Goal: Task Accomplishment & Management: Complete application form

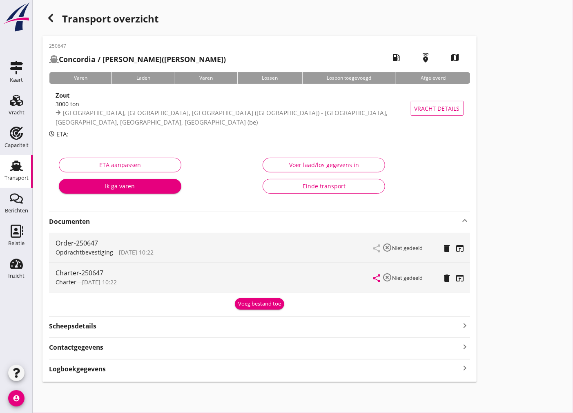
click at [10, 172] on div "Transport" at bounding box center [16, 177] width 24 height 11
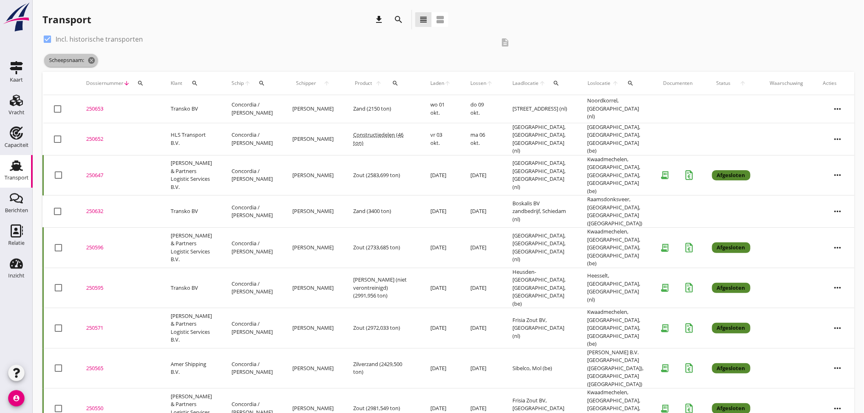
click at [90, 58] on icon "cancel" at bounding box center [91, 60] width 8 height 8
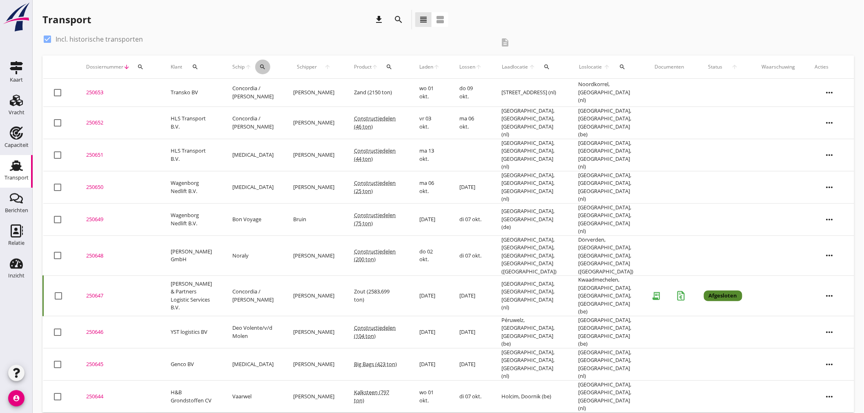
click at [256, 66] on div "search" at bounding box center [262, 67] width 15 height 7
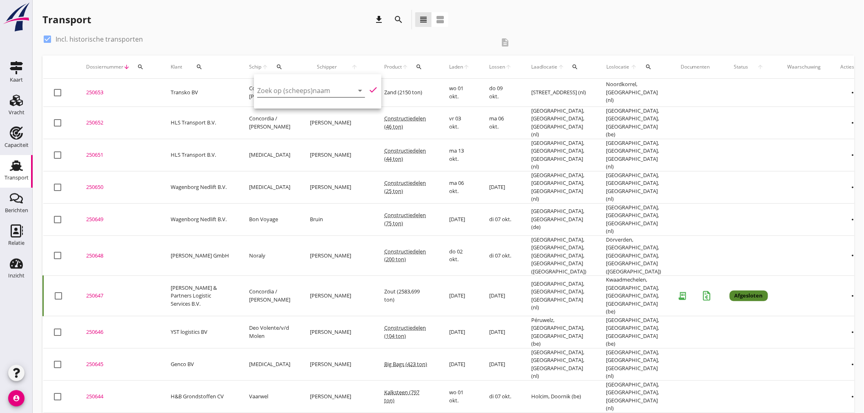
click at [290, 90] on input "Zoek op (scheeps)naam" at bounding box center [299, 90] width 85 height 13
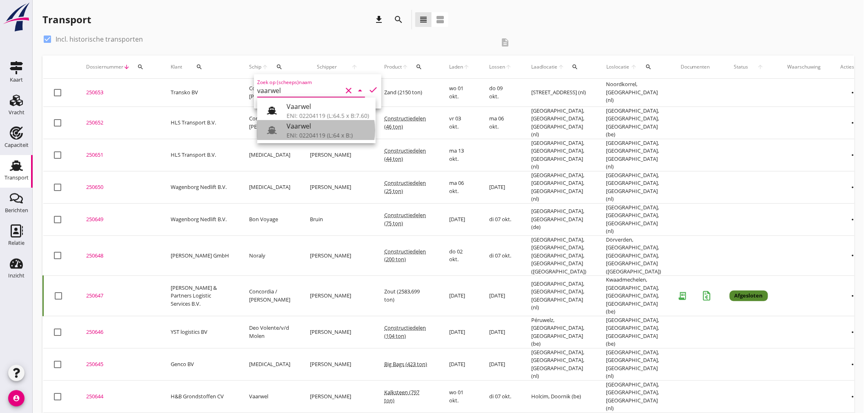
click at [317, 132] on div "ENI: 02204119 (L:64 x B:)" at bounding box center [328, 135] width 83 height 9
click at [368, 87] on icon "check" at bounding box center [373, 90] width 10 height 10
type input "Vaarwel"
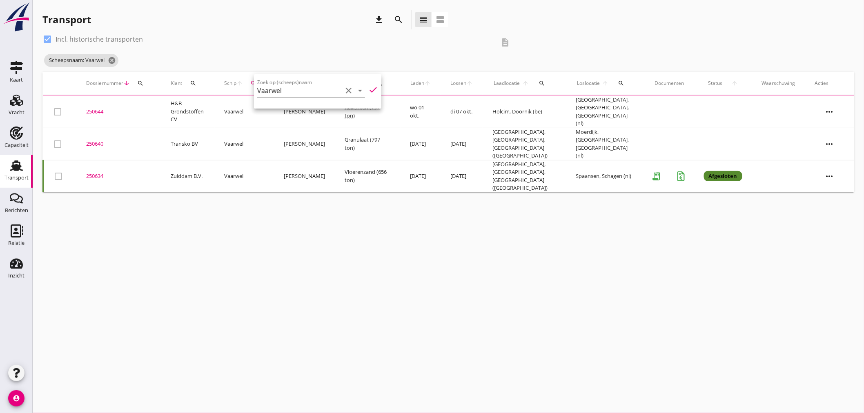
click at [456, 324] on div "cancel You are impersonating another user. Transport download search view_headl…" at bounding box center [449, 206] width 832 height 413
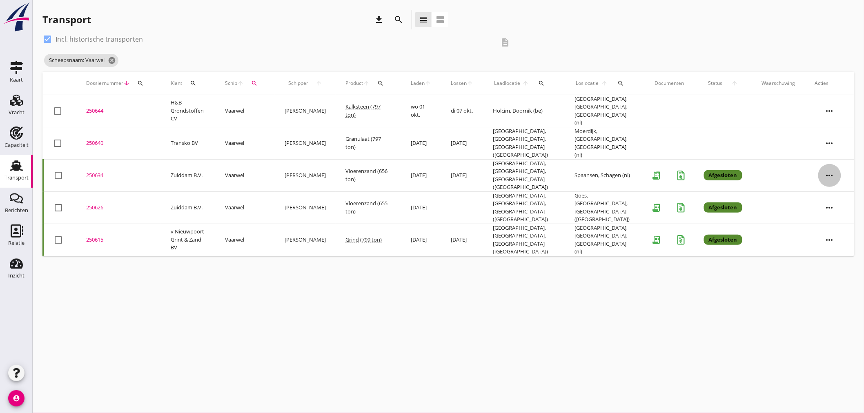
click at [573, 164] on icon "more_horiz" at bounding box center [830, 175] width 23 height 23
click at [573, 270] on div "Vracht kopieeren" at bounding box center [825, 268] width 58 height 10
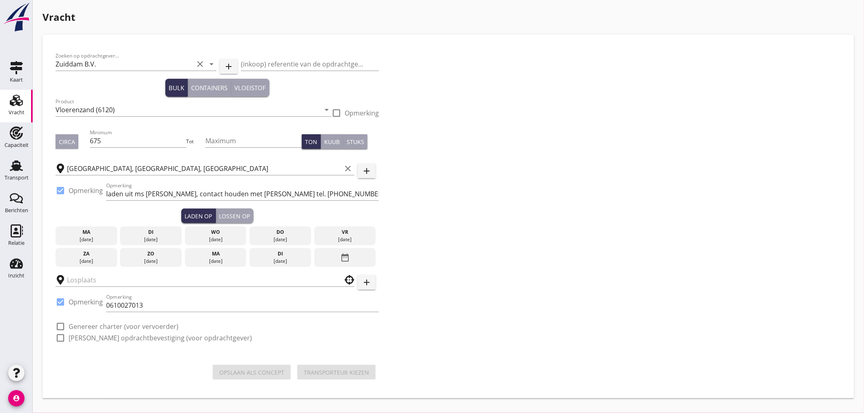
type input "Spaansen"
checkbox input "true"
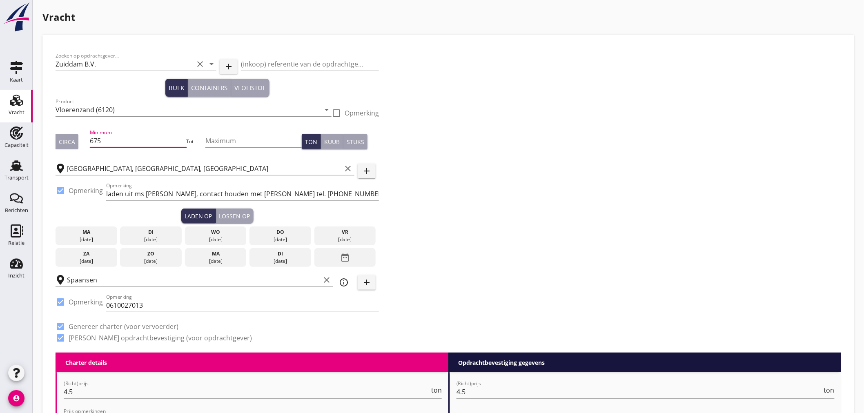
click at [116, 146] on input "675" at bounding box center [138, 140] width 96 height 13
drag, startPoint x: 117, startPoint y: 143, endPoint x: 34, endPoint y: 138, distance: 83.1
type input "1250"
click at [72, 144] on div "Circa" at bounding box center [67, 142] width 16 height 9
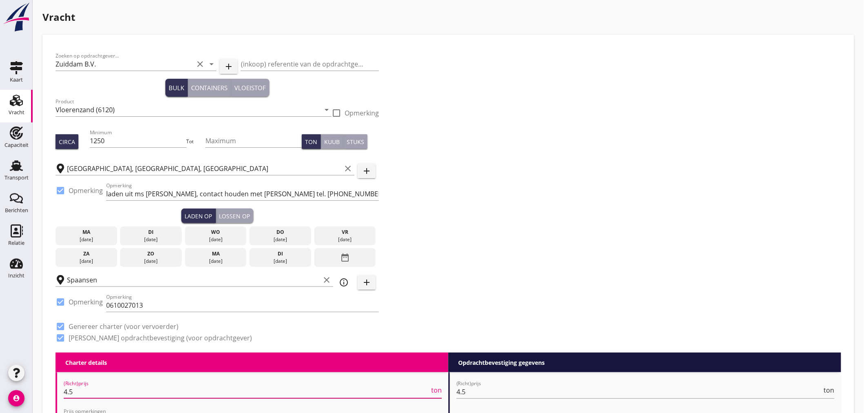
click at [113, 395] on input "4.5" at bounding box center [247, 392] width 366 height 13
type input "4.4"
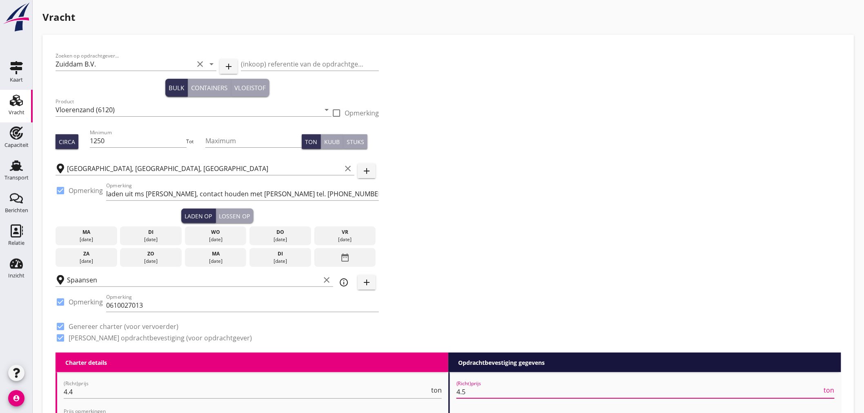
click at [480, 393] on input "4.5" at bounding box center [640, 392] width 366 height 13
type input "4.4"
click at [223, 235] on div "[DATE]" at bounding box center [216, 236] width 62 height 19
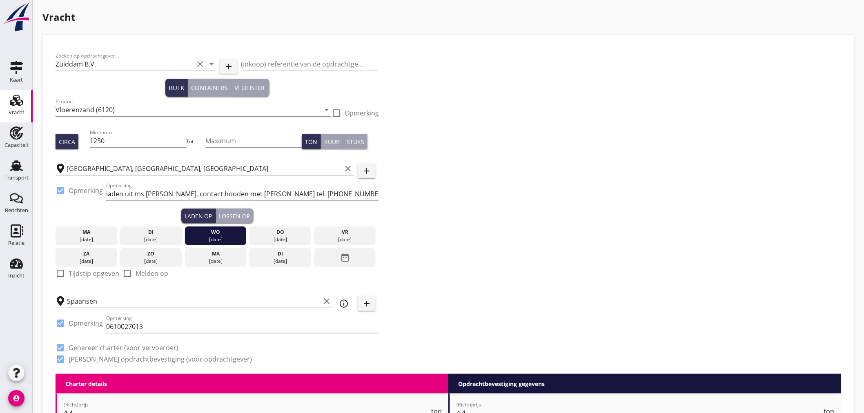
click at [63, 273] on div at bounding box center [61, 274] width 14 height 14
checkbox input "true"
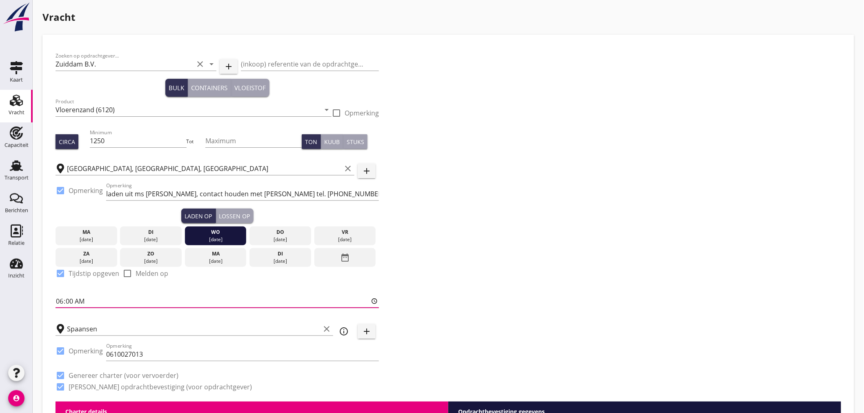
click at [69, 304] on input "06:00" at bounding box center [218, 301] width 324 height 13
type input "06:01"
click at [237, 218] on div "Lossen op" at bounding box center [234, 216] width 31 height 9
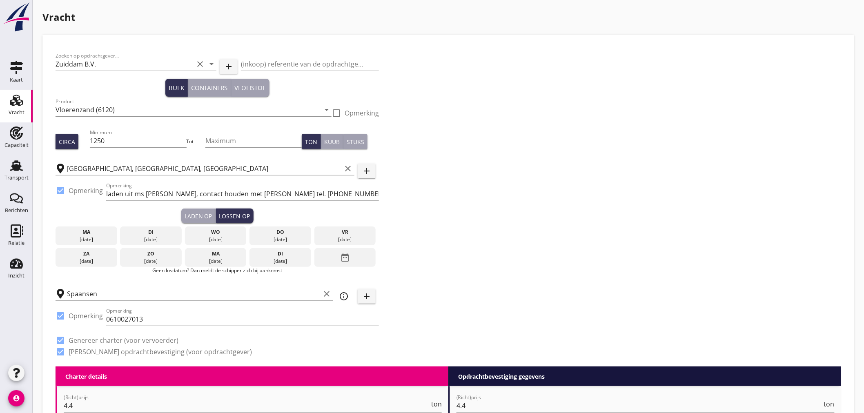
click at [358, 239] on div "[DATE]" at bounding box center [346, 239] width 58 height 7
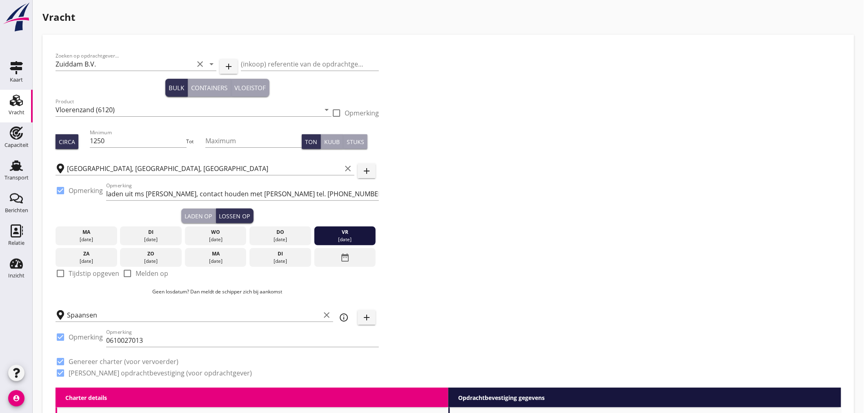
click at [64, 271] on div at bounding box center [61, 274] width 14 height 14
checkbox input "true"
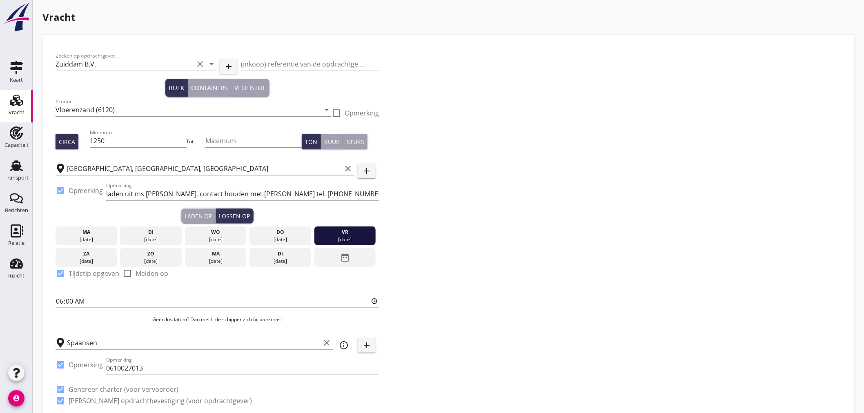
click at [66, 299] on input "06:00" at bounding box center [218, 301] width 324 height 13
type input "06:01"
click at [573, 281] on div "Zoeken op opdrachtgever... Zuiddam B.V. clear arrow_drop_down add (inkoop) refe…" at bounding box center [448, 232] width 792 height 368
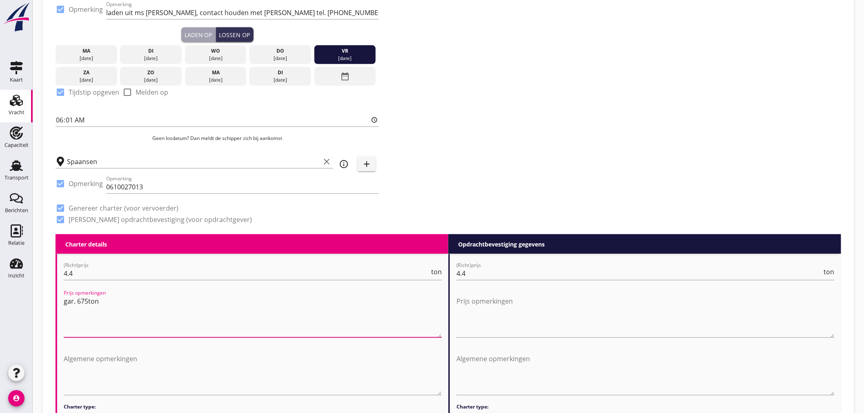
drag, startPoint x: 99, startPoint y: 302, endPoint x: 52, endPoint y: 301, distance: 47.0
click at [549, 147] on div "Zoeken op opdrachtgever... Zuiddam B.V. clear arrow_drop_down add (inkoop) refe…" at bounding box center [448, 50] width 792 height 368
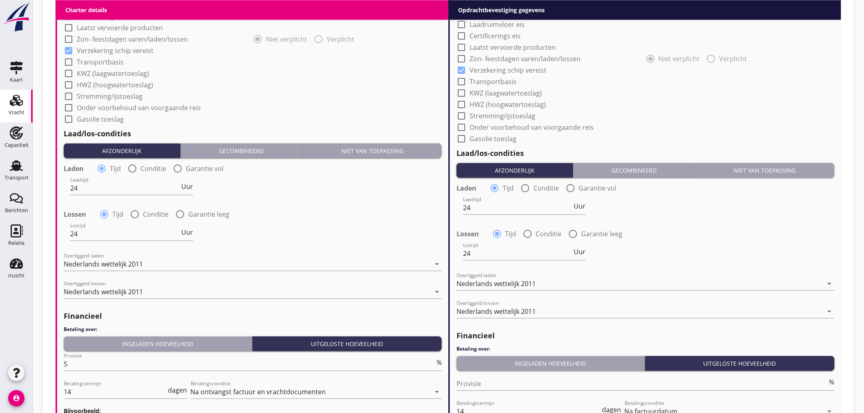
scroll to position [835, 0]
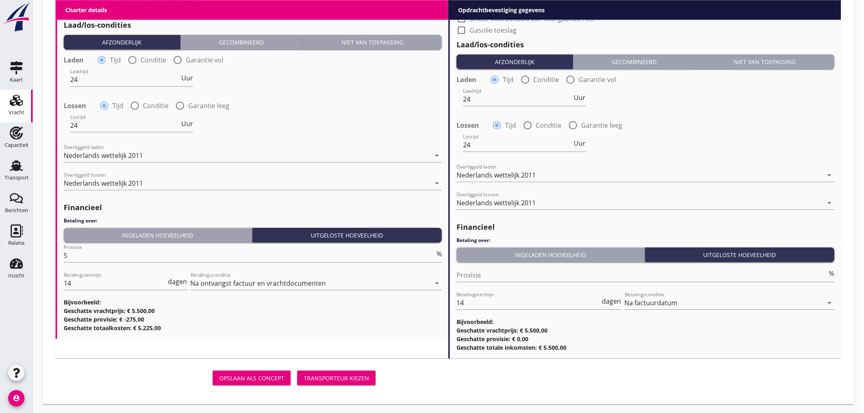
click at [363, 378] on div "Transporteur kiezen" at bounding box center [336, 378] width 65 height 9
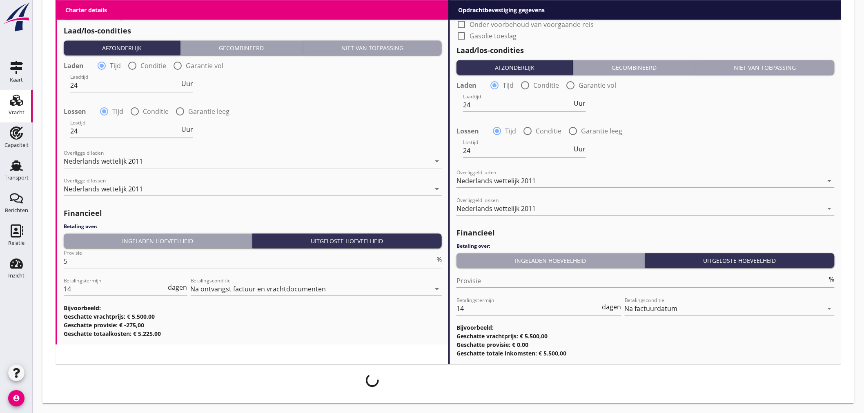
scroll to position [828, 0]
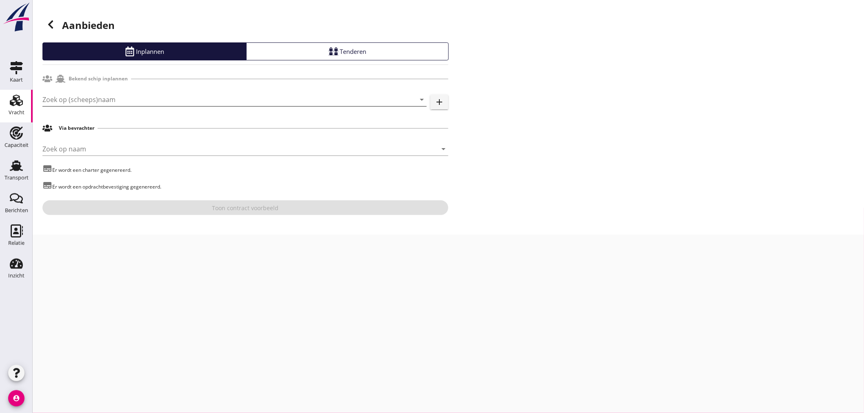
click at [119, 100] on input "Zoek op (scheeps)naam" at bounding box center [223, 99] width 362 height 13
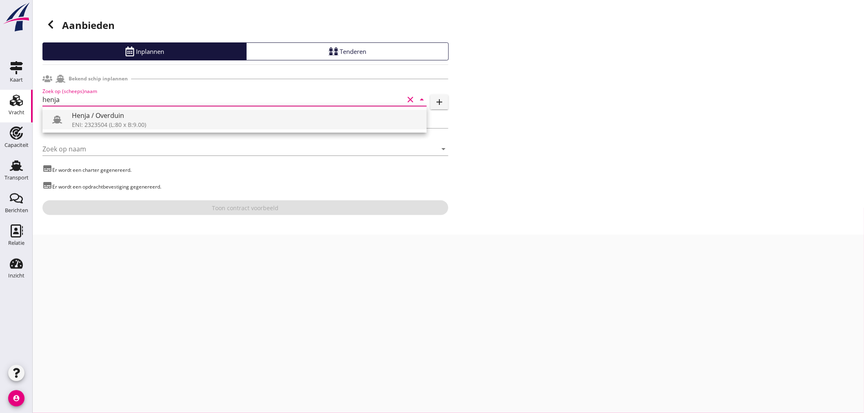
click at [226, 122] on div "ENI: 2323504 (L:80 x B:9.00)" at bounding box center [246, 125] width 348 height 9
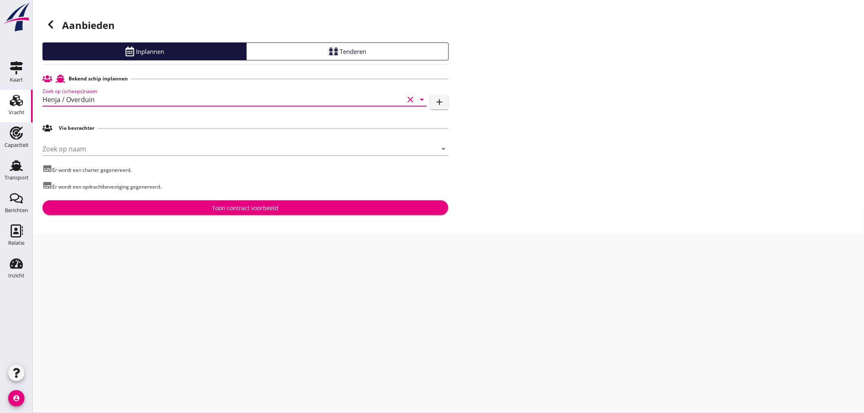
type input "Henja / Overduin"
click at [287, 206] on div "Toon contract voorbeeld" at bounding box center [245, 208] width 393 height 9
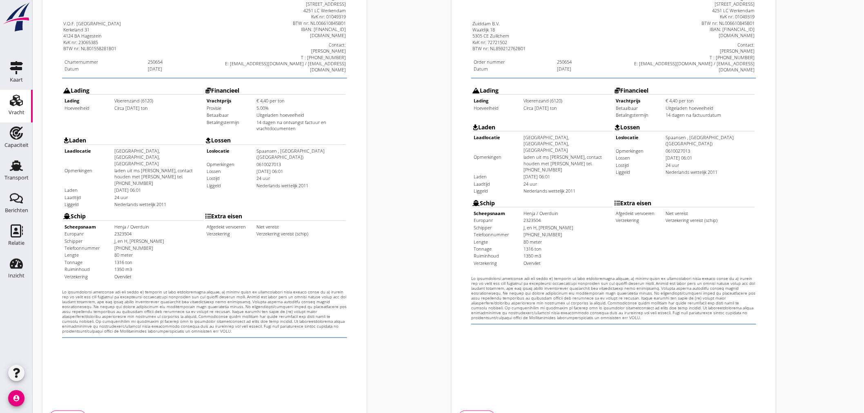
scroll to position [191, 0]
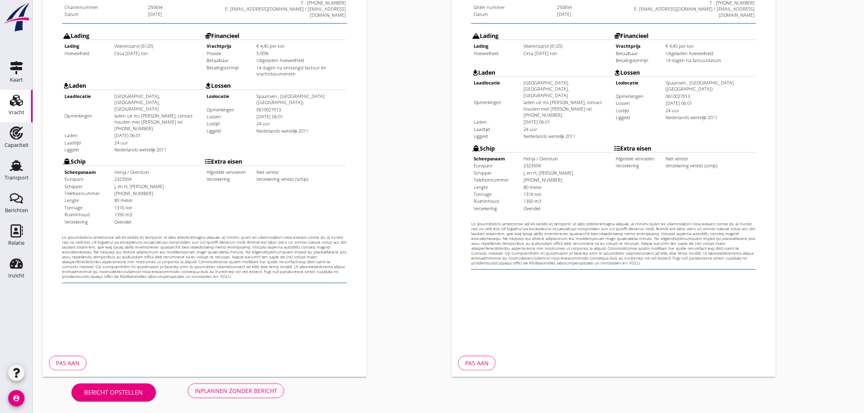
click at [233, 391] on div "Inplannen zonder bericht" at bounding box center [236, 391] width 83 height 9
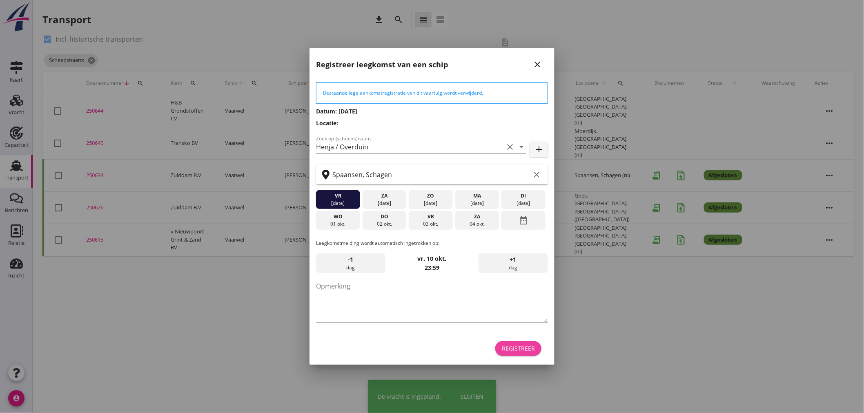
click at [528, 346] on div "Registreer" at bounding box center [518, 348] width 33 height 9
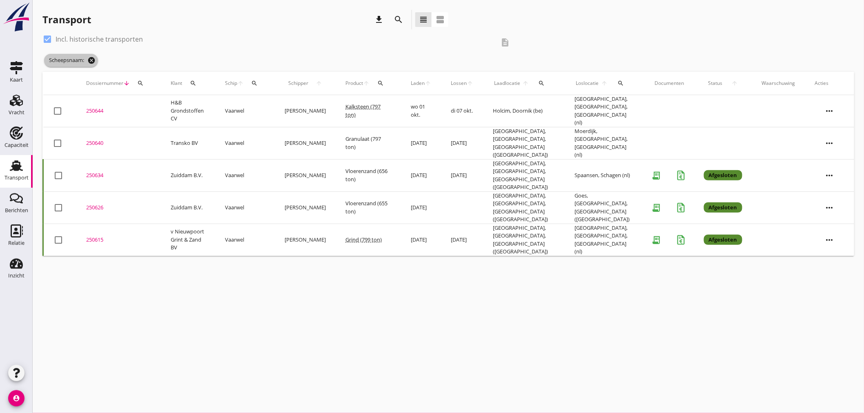
click at [93, 62] on icon "cancel" at bounding box center [91, 60] width 8 height 8
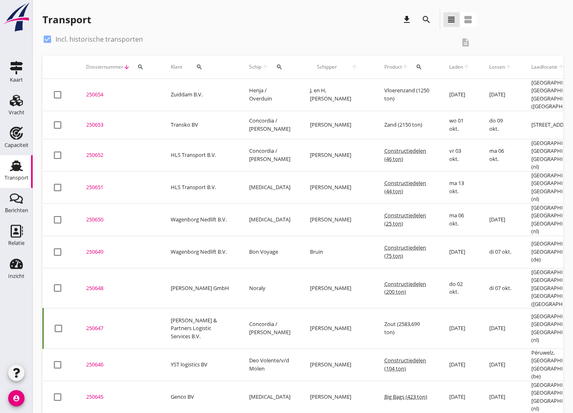
click at [92, 91] on div "250654" at bounding box center [118, 95] width 65 height 8
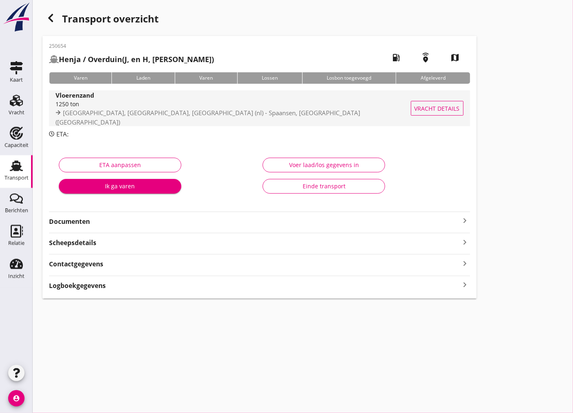
click at [110, 117] on span "[GEOGRAPHIC_DATA], [GEOGRAPHIC_DATA], [GEOGRAPHIC_DATA] (nl) - Spaansen, [GEOGR…" at bounding box center [208, 118] width 305 height 18
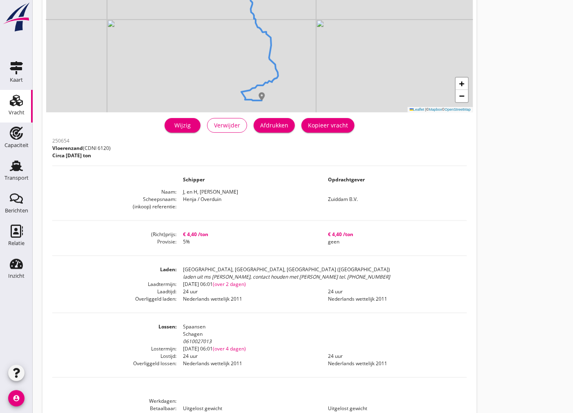
scroll to position [136, 0]
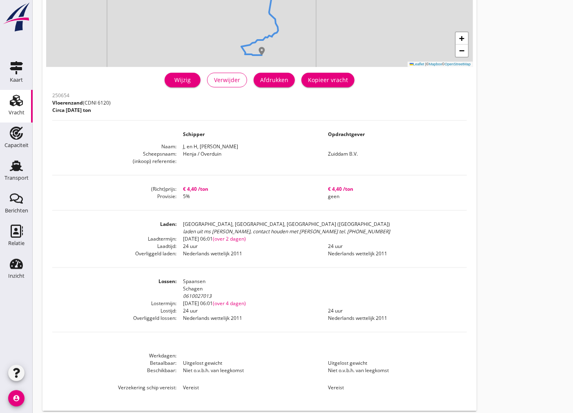
click at [180, 84] on link "Wijzig" at bounding box center [183, 80] width 36 height 15
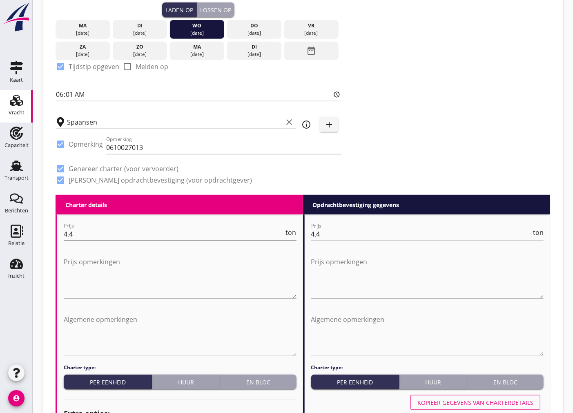
scroll to position [45, 0]
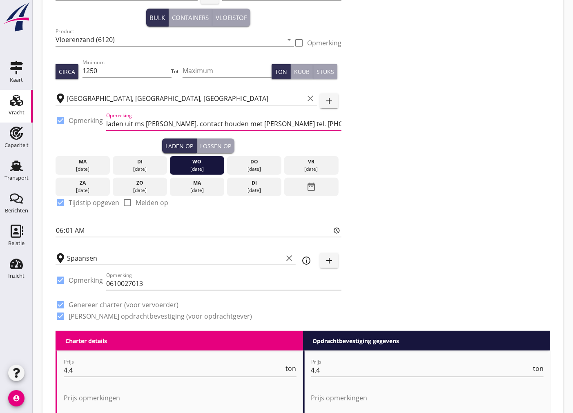
drag, startPoint x: 240, startPoint y: 123, endPoint x: 98, endPoint y: 127, distance: 141.8
click at [98, 127] on div "check_box Opmerking Opmerking laden uit ms [PERSON_NAME], contact houden met [P…" at bounding box center [199, 125] width 286 height 28
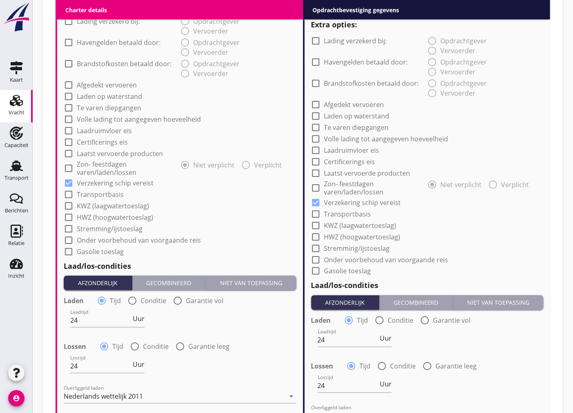
scroll to position [831, 0]
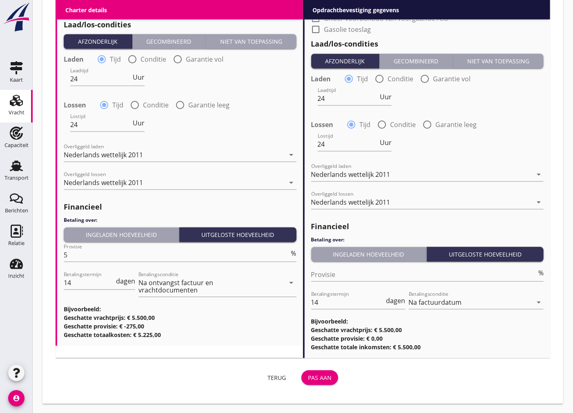
type input "[PERSON_NAME] tel. [PHONE_NUMBER]"
click at [317, 369] on div "Terug Pas aan" at bounding box center [199, 378] width 286 height 20
click at [315, 376] on div "Pas aan" at bounding box center [320, 378] width 24 height 9
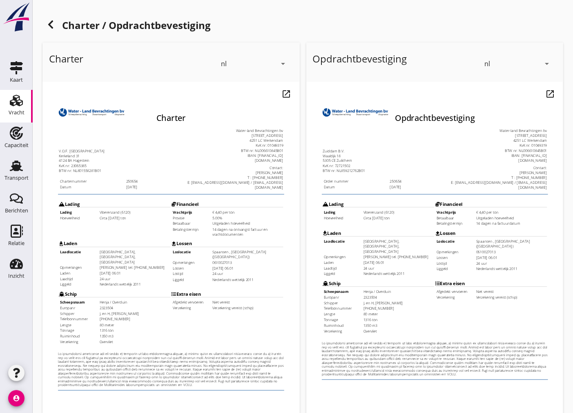
scroll to position [97, 0]
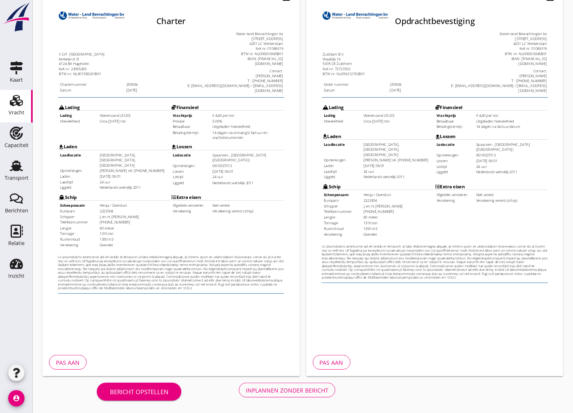
click at [305, 390] on div "Inplannen zonder bericht" at bounding box center [287, 390] width 83 height 9
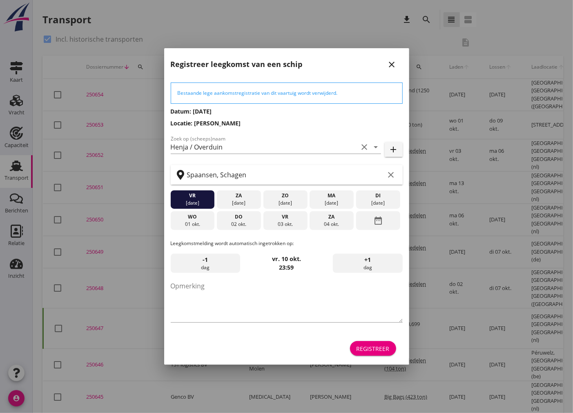
click at [372, 346] on div "Registreer" at bounding box center [373, 348] width 33 height 9
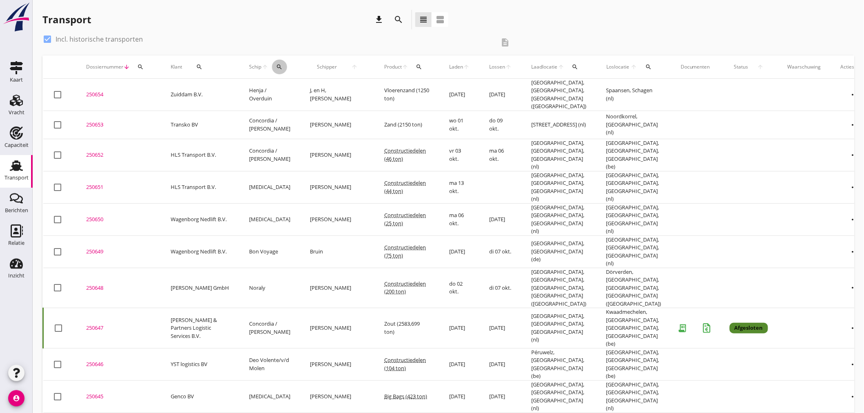
click at [286, 69] on button "search" at bounding box center [279, 67] width 15 height 15
click at [309, 87] on input "Zoek op (scheeps)naam" at bounding box center [319, 90] width 85 height 13
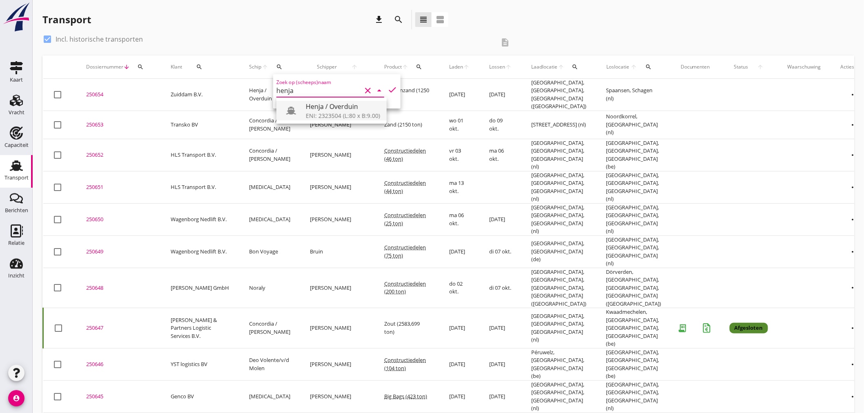
click at [317, 111] on div "Henja / Overduin" at bounding box center [343, 107] width 74 height 10
click at [389, 91] on icon "check" at bounding box center [393, 90] width 10 height 10
type input "Henja / Overduin"
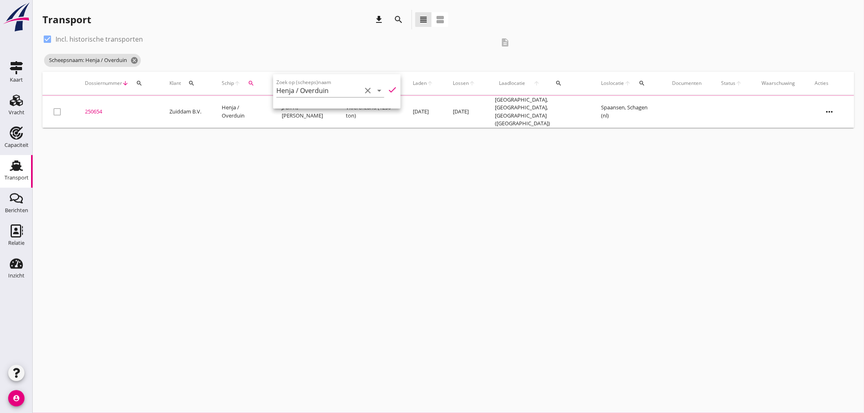
click at [282, 36] on div "check_box Incl. historische transporten" at bounding box center [268, 39] width 453 height 13
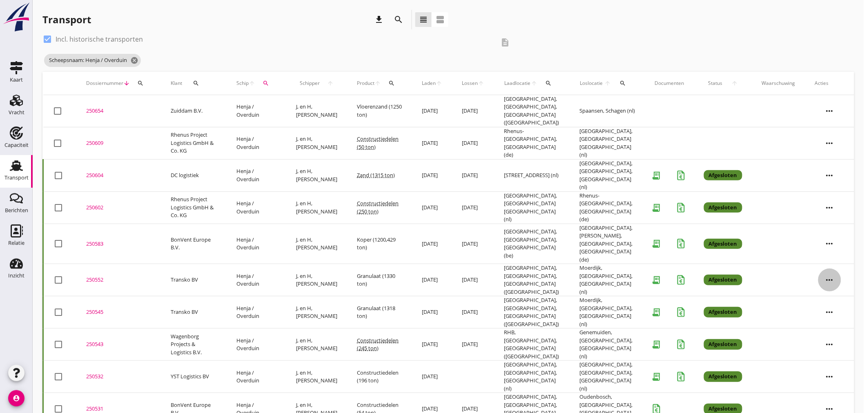
click at [573, 269] on icon "more_horiz" at bounding box center [830, 280] width 23 height 23
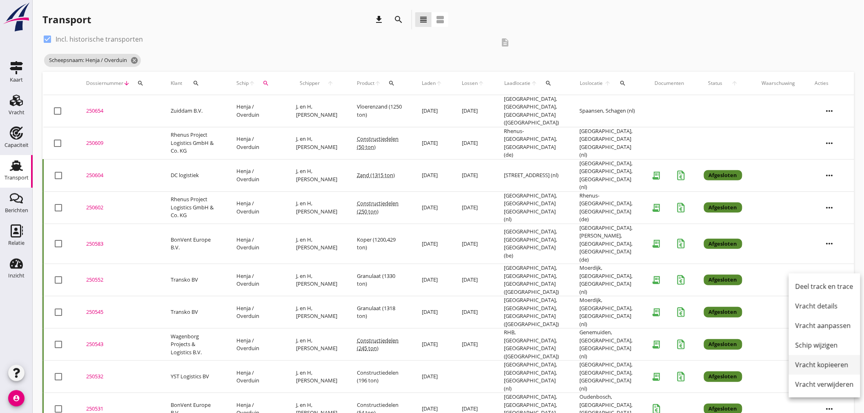
click at [573, 366] on div "Vracht kopieeren" at bounding box center [825, 365] width 58 height 10
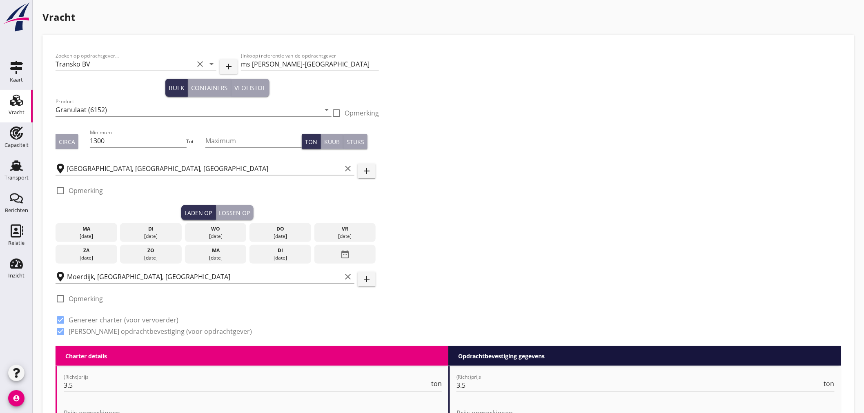
scroll to position [45, 0]
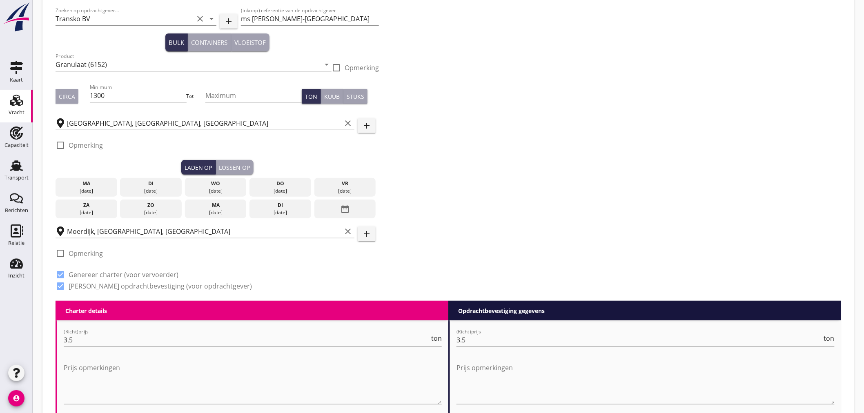
click at [200, 210] on div "[DATE]" at bounding box center [216, 212] width 58 height 7
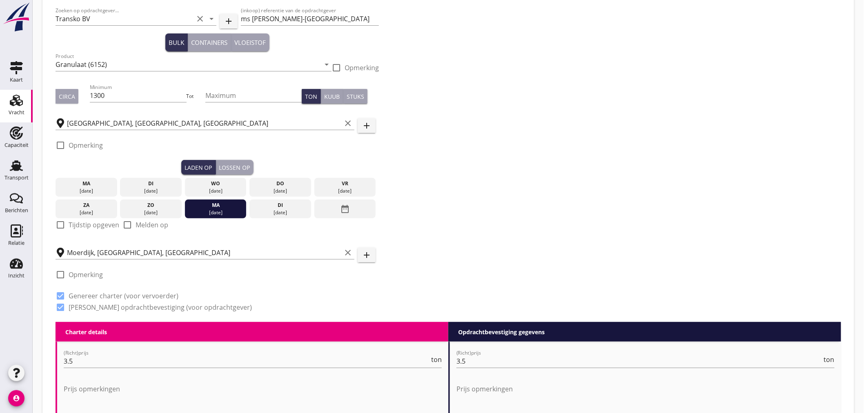
click at [58, 223] on div at bounding box center [61, 225] width 14 height 14
checkbox input "true"
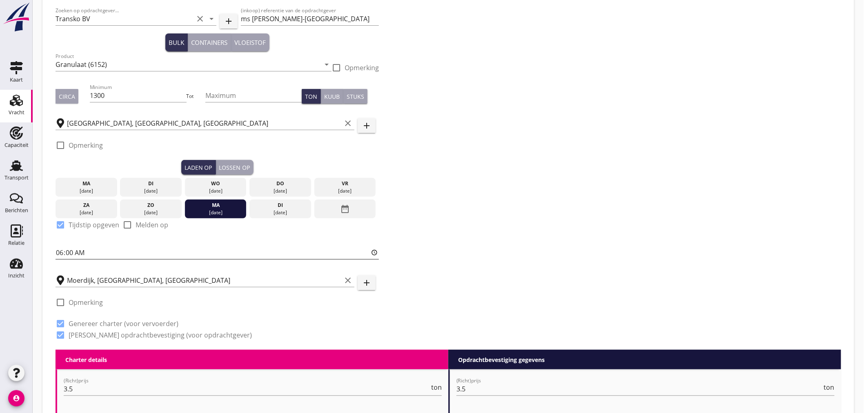
click at [71, 252] on input "06:00" at bounding box center [218, 252] width 324 height 13
type input "06:01"
click at [227, 165] on div "Lossen op" at bounding box center [234, 167] width 31 height 9
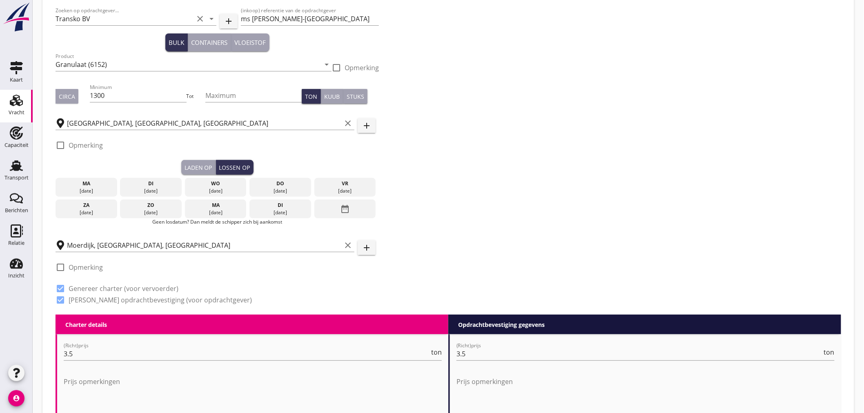
click at [281, 217] on div "[DATE]" at bounding box center [281, 209] width 62 height 19
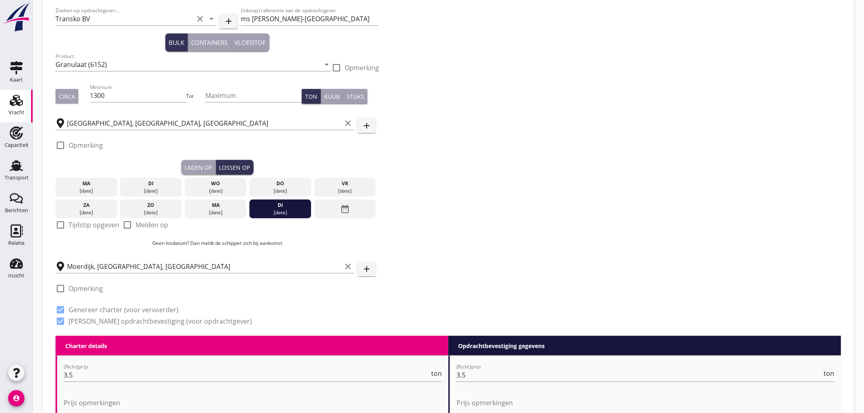
click at [61, 291] on div at bounding box center [61, 289] width 14 height 14
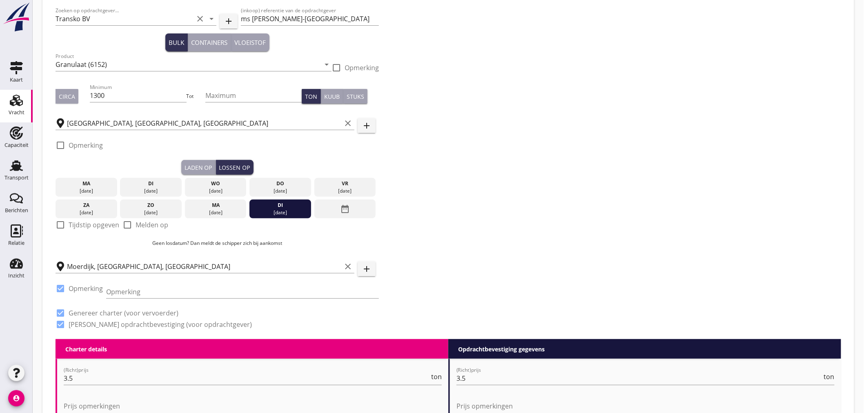
click at [58, 287] on div at bounding box center [61, 289] width 14 height 14
checkbox input "false"
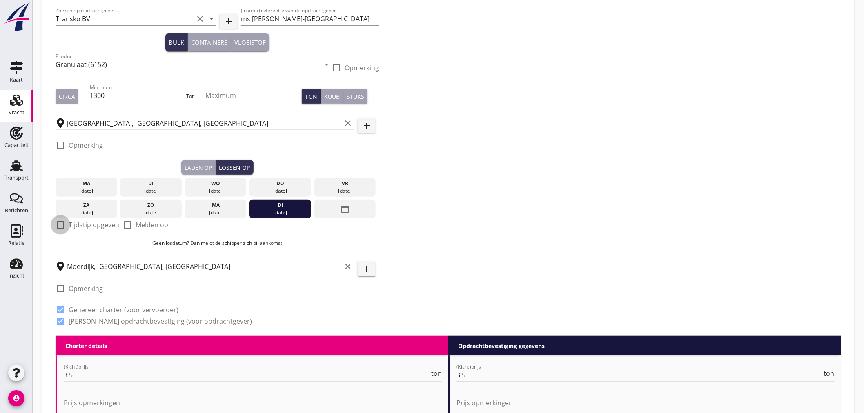
click at [57, 226] on div at bounding box center [61, 225] width 14 height 14
checkbox input "true"
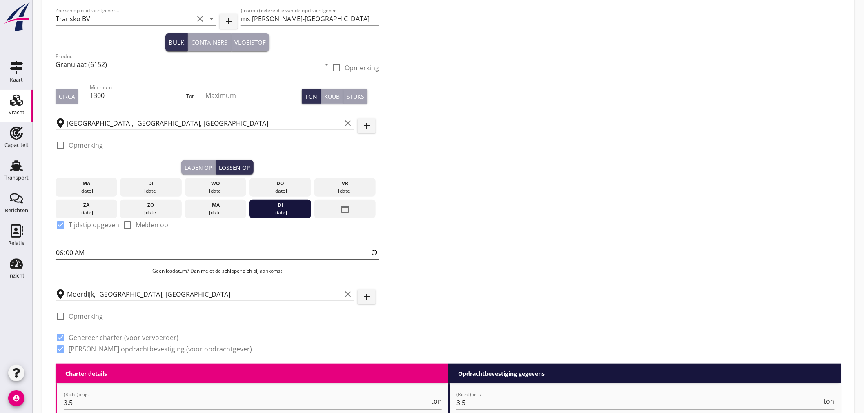
drag, startPoint x: 67, startPoint y: 254, endPoint x: 74, endPoint y: 256, distance: 6.8
click at [67, 254] on input "06:00" at bounding box center [218, 252] width 324 height 13
type input "06:01"
click at [472, 198] on div "Zoeken op opdrachtgever... Transko BV clear arrow_drop_down add (inkoop) refere…" at bounding box center [448, 183] width 792 height 362
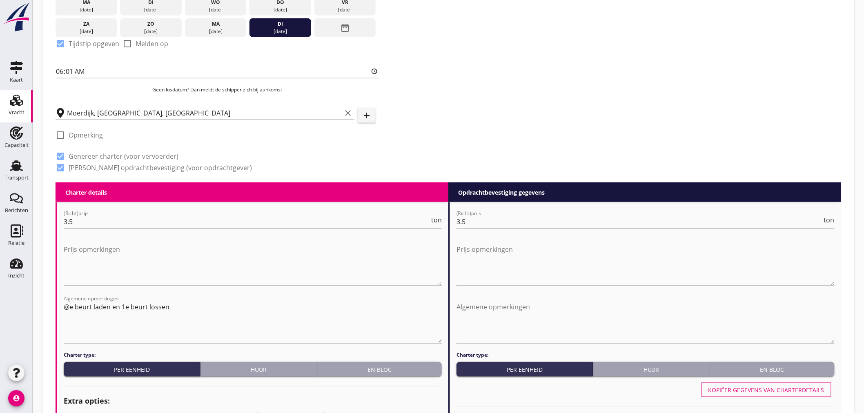
scroll to position [454, 0]
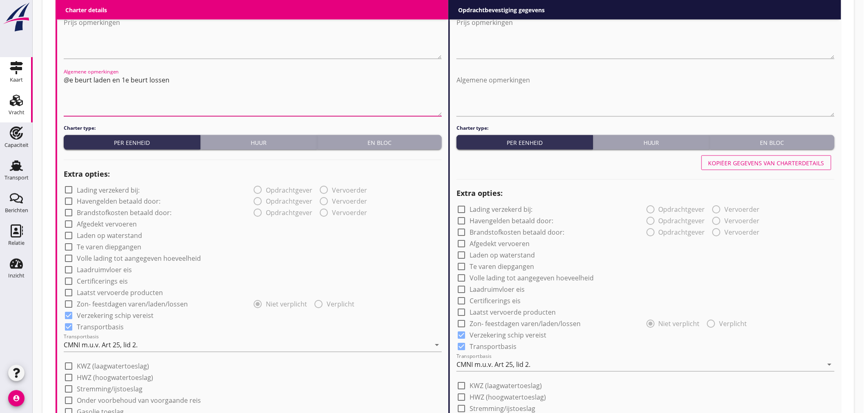
drag, startPoint x: 178, startPoint y: 80, endPoint x: 8, endPoint y: 74, distance: 170.1
click at [8, 74] on div "Kaart Kaart Vracht Vracht Capaciteit Capaciteit Transport Transport Berichten B…" at bounding box center [432, 181] width 864 height 1270
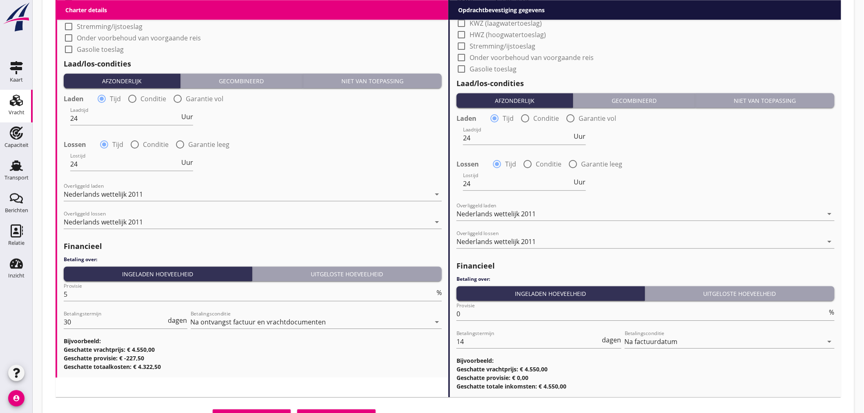
scroll to position [856, 0]
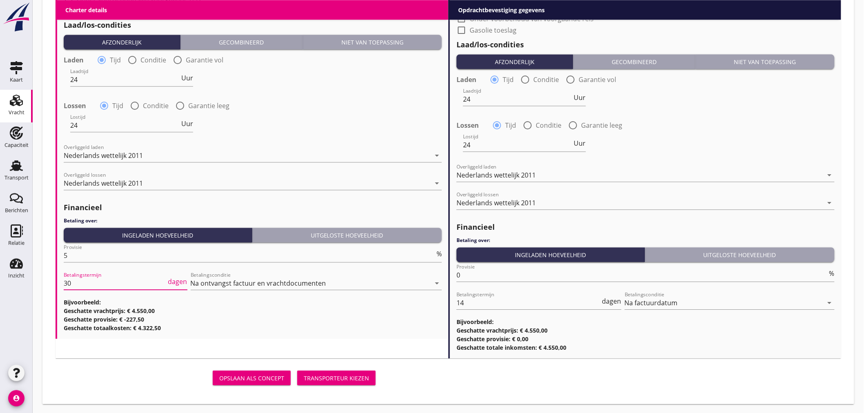
drag, startPoint x: 85, startPoint y: 278, endPoint x: 38, endPoint y: 281, distance: 46.3
type input "14"
click at [365, 382] on div "Transporteur kiezen" at bounding box center [336, 378] width 65 height 9
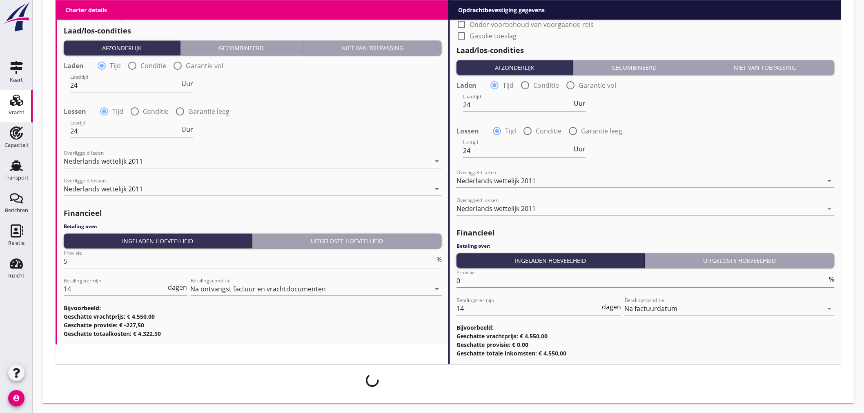
scroll to position [850, 0]
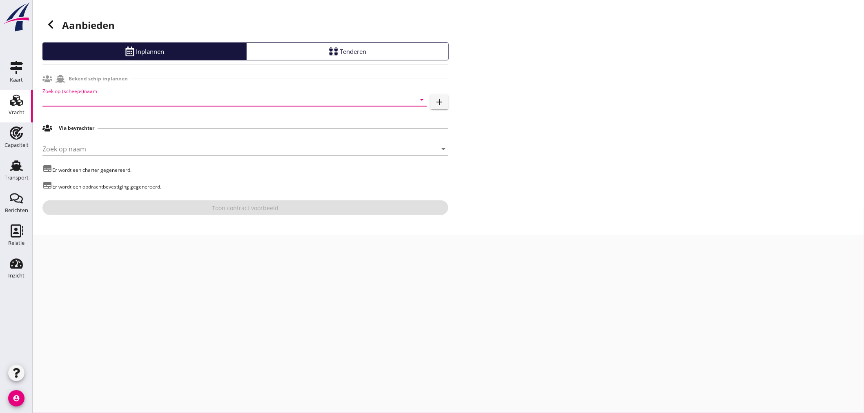
click at [226, 103] on input "Zoek op (scheeps)naam" at bounding box center [223, 99] width 362 height 13
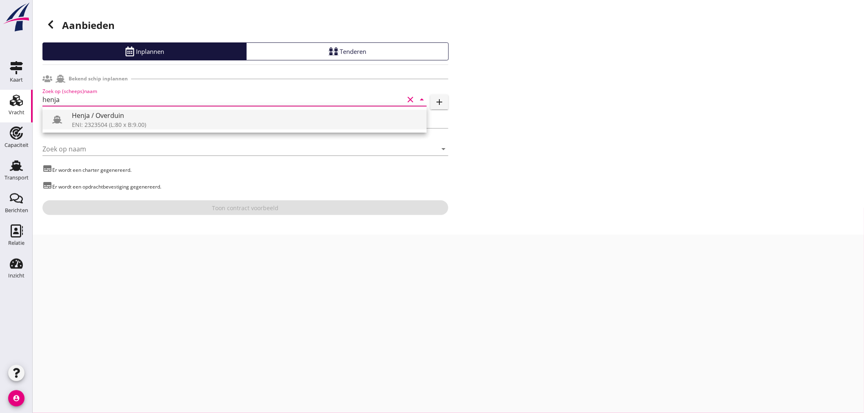
click at [181, 125] on div "ENI: 2323504 (L:80 x B:9.00)" at bounding box center [246, 125] width 348 height 9
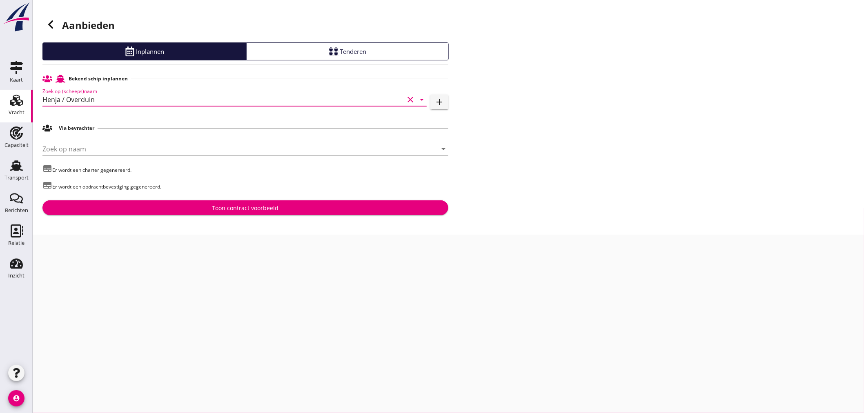
type input "Henja / Overduin"
click at [230, 207] on div "Toon contract voorbeeld" at bounding box center [245, 208] width 67 height 9
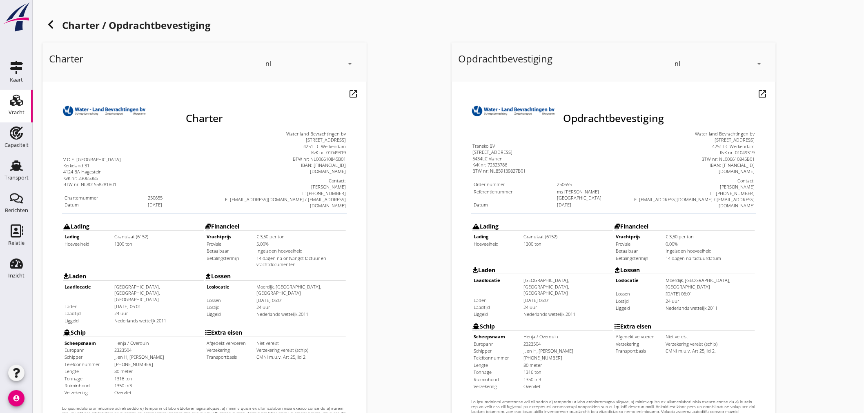
scroll to position [191, 0]
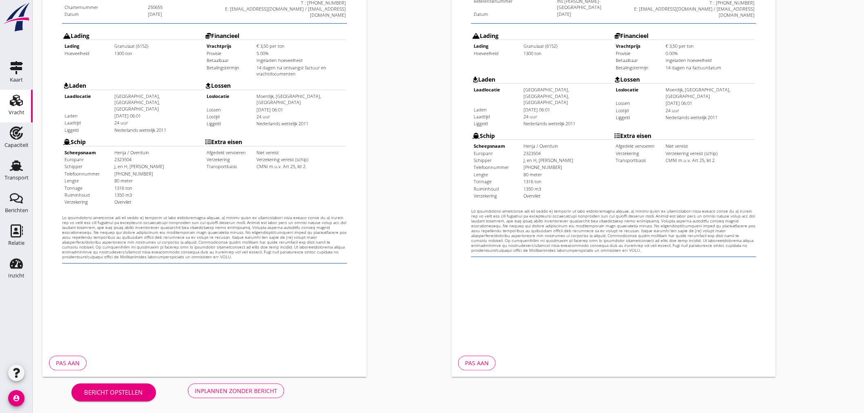
click at [228, 393] on div "Inplannen zonder bericht" at bounding box center [236, 391] width 83 height 9
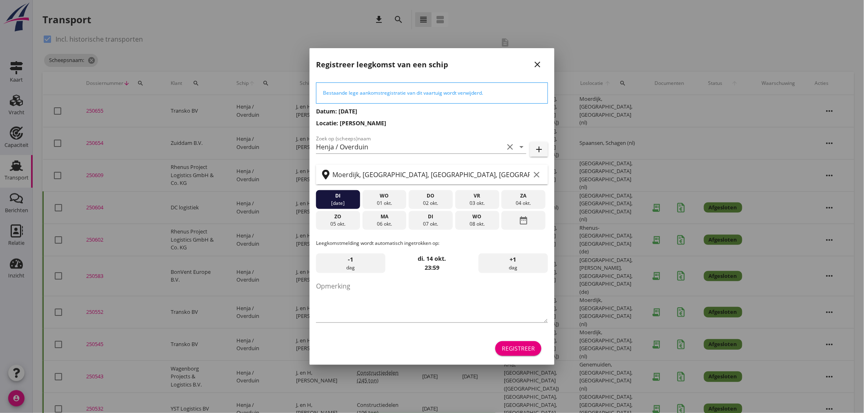
click at [523, 347] on div "Registreer" at bounding box center [518, 348] width 33 height 9
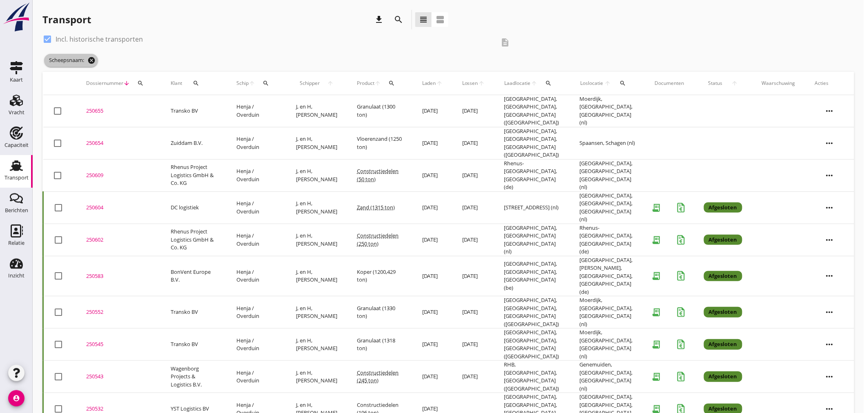
click at [93, 58] on icon "cancel" at bounding box center [91, 60] width 8 height 8
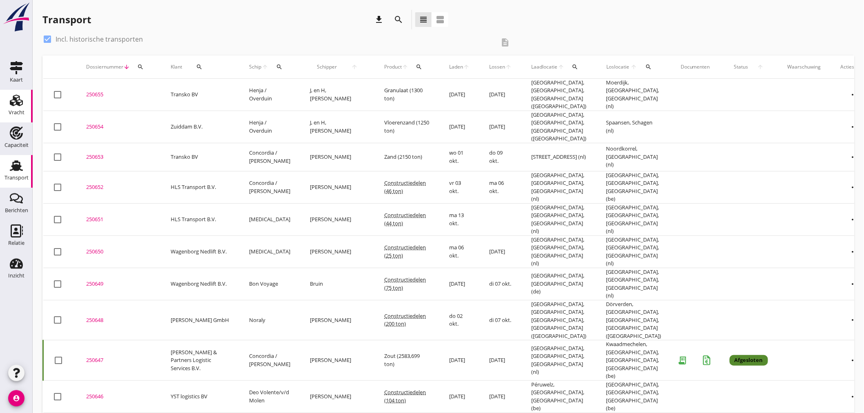
click at [20, 99] on icon "Vracht" at bounding box center [16, 100] width 13 height 13
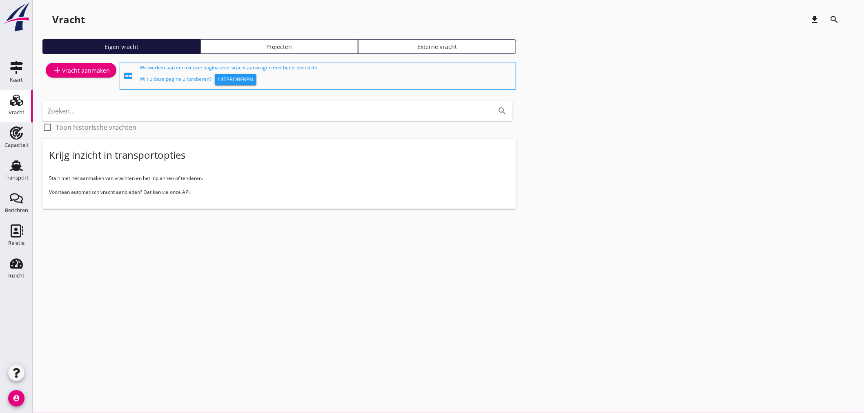
click at [81, 70] on div "add Vracht aanmaken" at bounding box center [81, 70] width 58 height 10
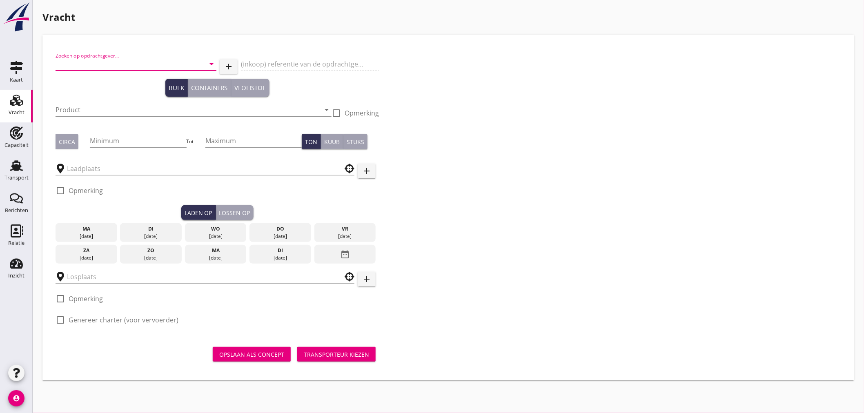
click at [154, 65] on input "Zoeken op opdrachtgever..." at bounding box center [125, 64] width 138 height 13
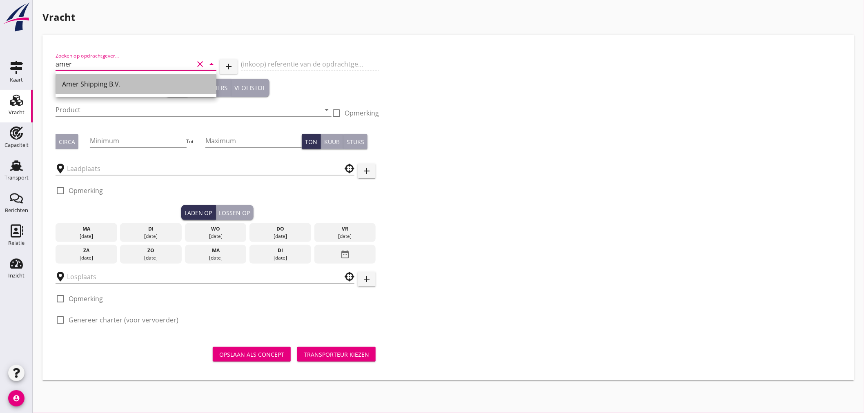
click at [145, 83] on div "Amer Shipping B.V." at bounding box center [136, 84] width 148 height 10
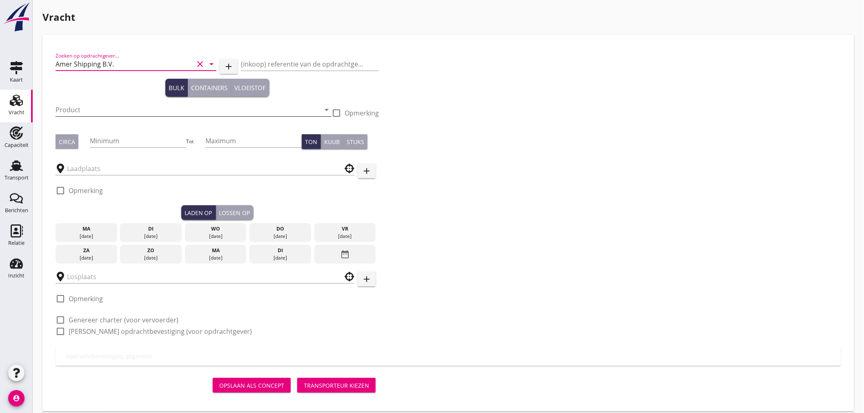
type input "Amer Shipping B.V."
click at [150, 104] on input "Product" at bounding box center [188, 109] width 265 height 13
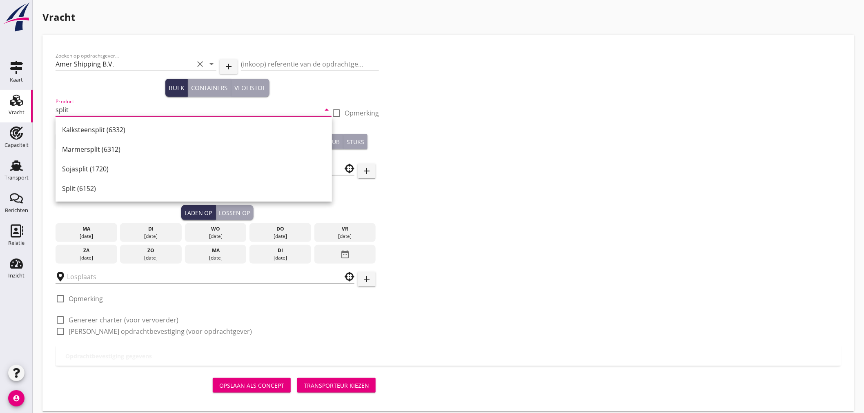
click at [106, 190] on div "Split (6152)" at bounding box center [193, 189] width 263 height 10
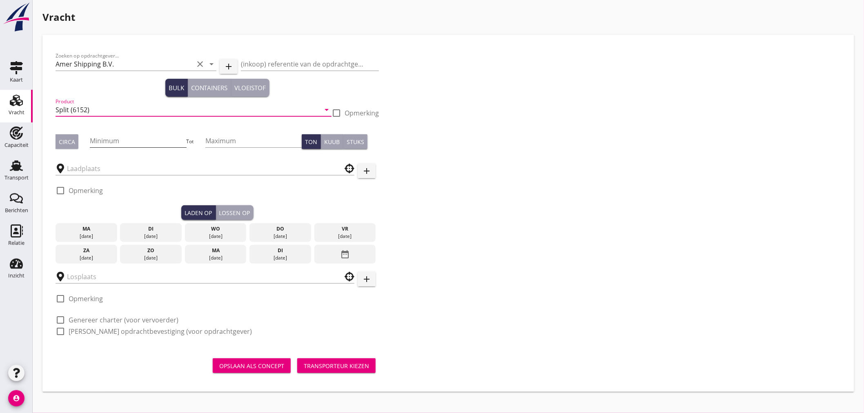
type input "Split (6152)"
click at [111, 142] on input "Minimum" at bounding box center [138, 140] width 96 height 13
type input "3400"
click at [59, 146] on button "Circa" at bounding box center [67, 141] width 23 height 15
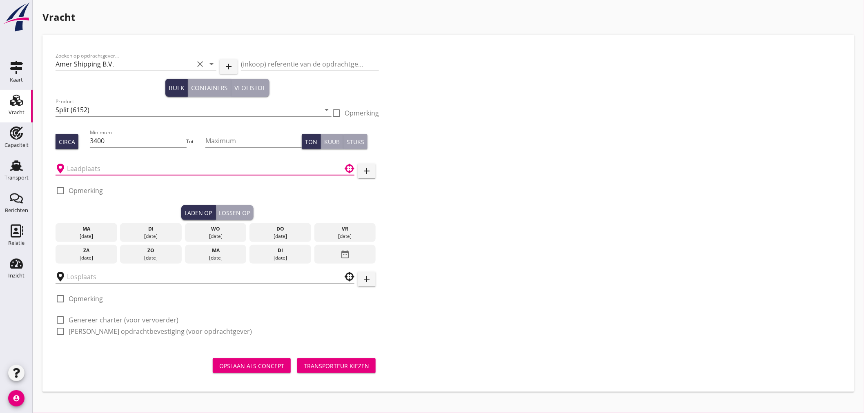
click at [86, 169] on input "text" at bounding box center [199, 168] width 265 height 13
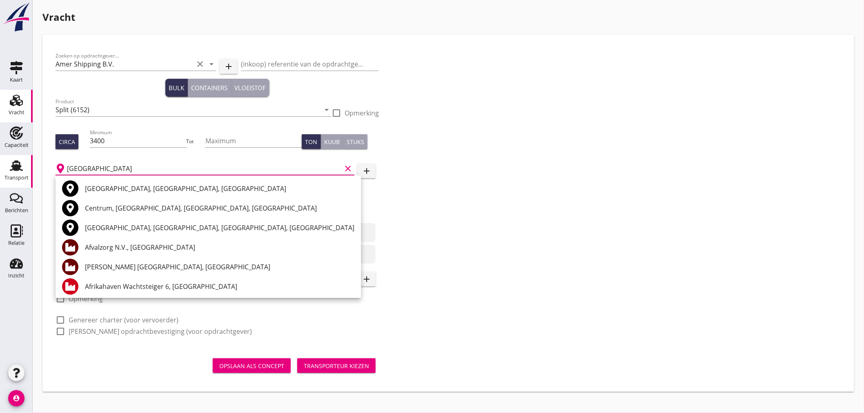
drag, startPoint x: 107, startPoint y: 168, endPoint x: 26, endPoint y: 160, distance: 82.1
click at [26, 161] on div "Kaart Kaart Vracht Vracht Capaciteit Capaciteit Transport Transport Berichten B…" at bounding box center [432, 206] width 864 height 413
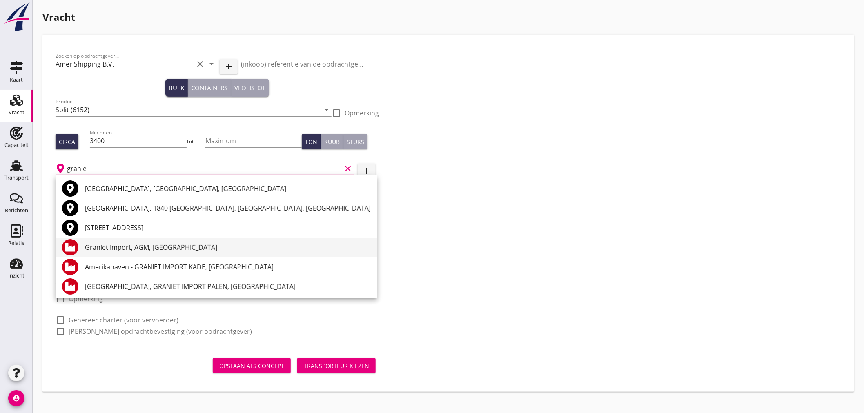
click at [196, 250] on div "Graniet Import, AGM, [GEOGRAPHIC_DATA]" at bounding box center [228, 248] width 286 height 10
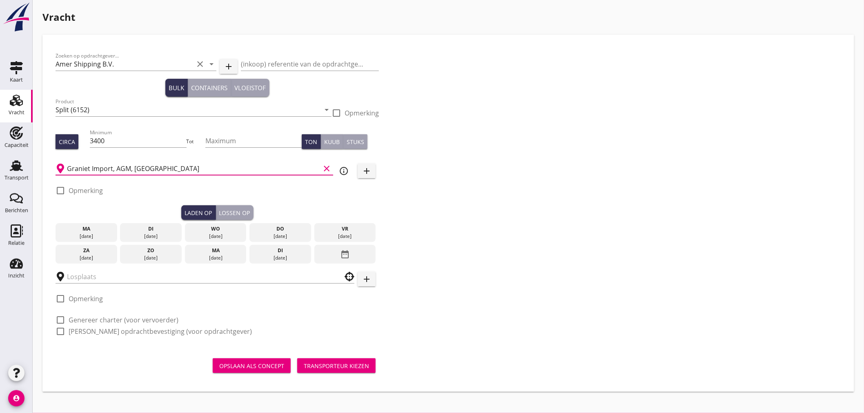
drag, startPoint x: 205, startPoint y: 171, endPoint x: 117, endPoint y: 166, distance: 88.8
click at [117, 166] on input "Graniet Import, AGM, [GEOGRAPHIC_DATA]" at bounding box center [193, 168] width 253 height 13
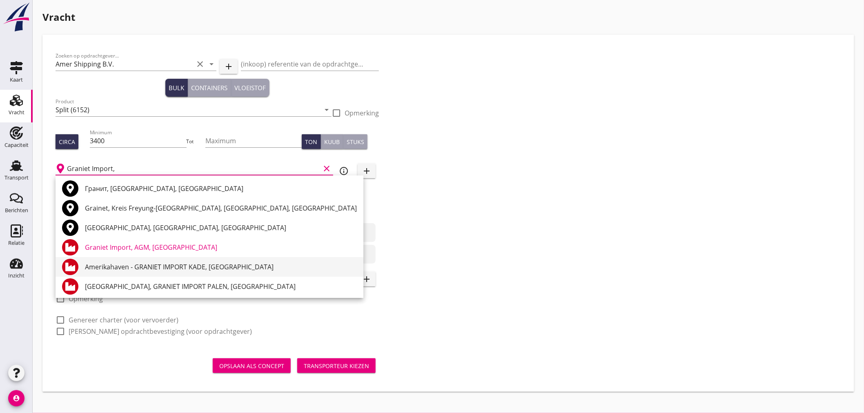
scroll to position [21, 0]
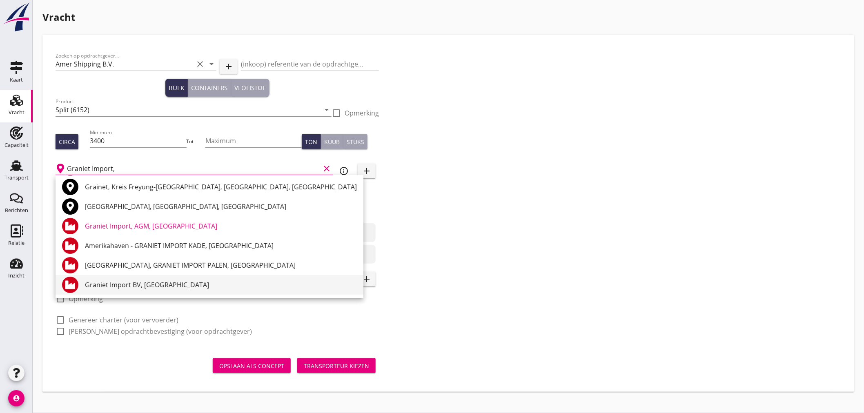
click at [141, 288] on div "Graniet Import BV, [GEOGRAPHIC_DATA]" at bounding box center [221, 285] width 272 height 10
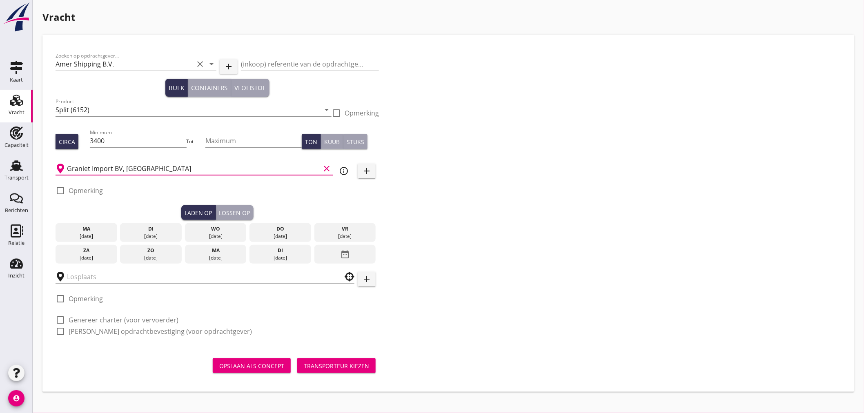
type input "Graniet Import BV, [GEOGRAPHIC_DATA]"
click at [223, 228] on div "wo" at bounding box center [216, 228] width 58 height 7
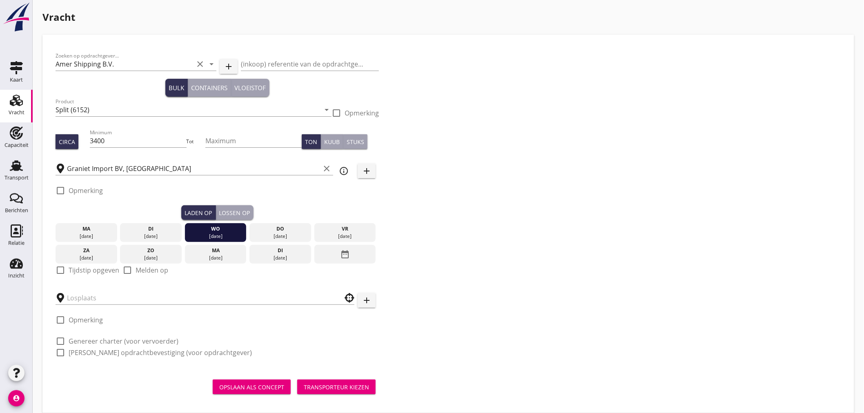
click at [240, 216] on div "Lossen op" at bounding box center [234, 213] width 31 height 9
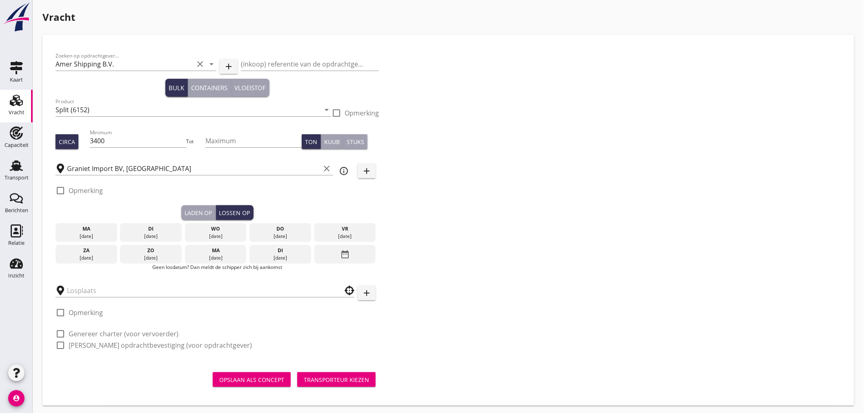
click at [279, 229] on div "do" at bounding box center [281, 228] width 58 height 7
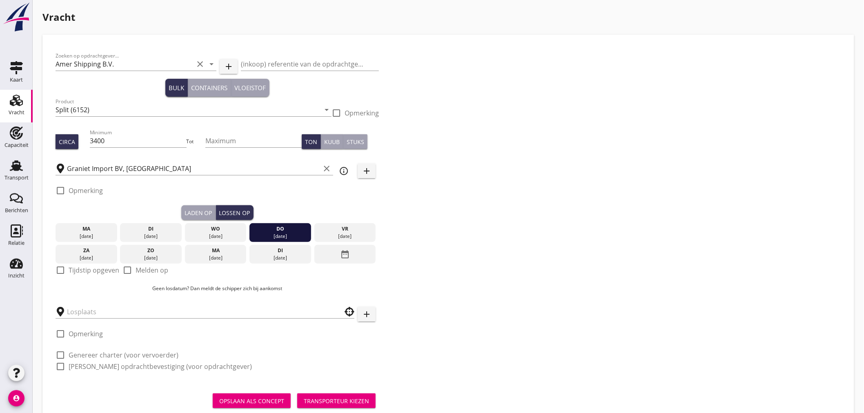
click at [65, 271] on div at bounding box center [61, 270] width 14 height 14
checkbox input "true"
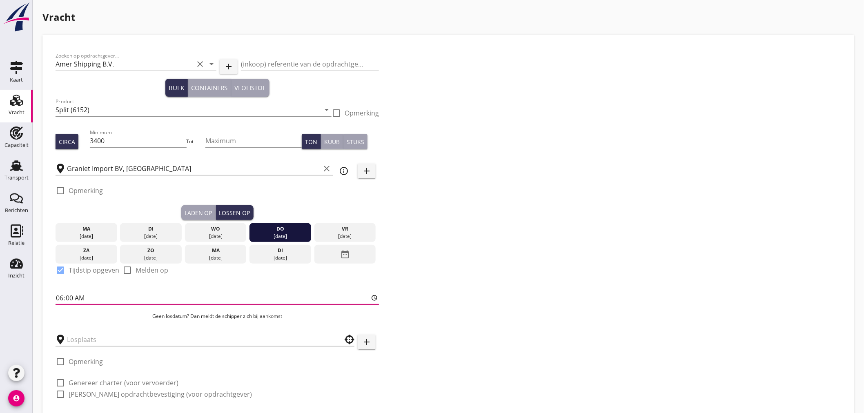
click at [70, 299] on input "06:00" at bounding box center [218, 298] width 324 height 13
type input "06:01"
click at [118, 336] on input "text" at bounding box center [199, 339] width 265 height 13
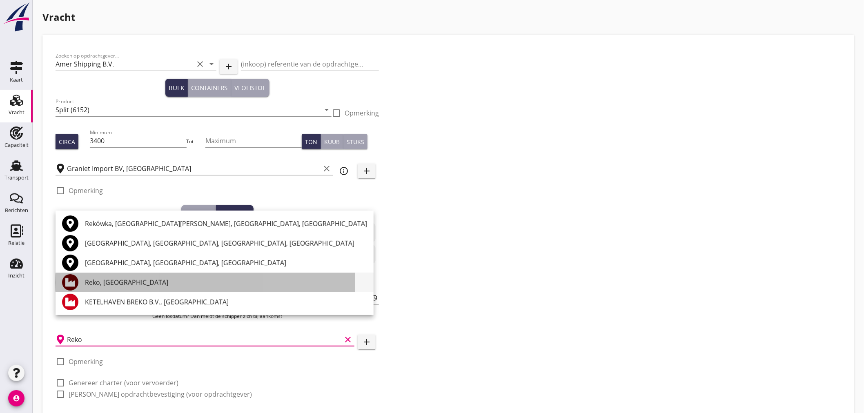
click at [119, 280] on div "Reko, [GEOGRAPHIC_DATA]" at bounding box center [226, 283] width 282 height 10
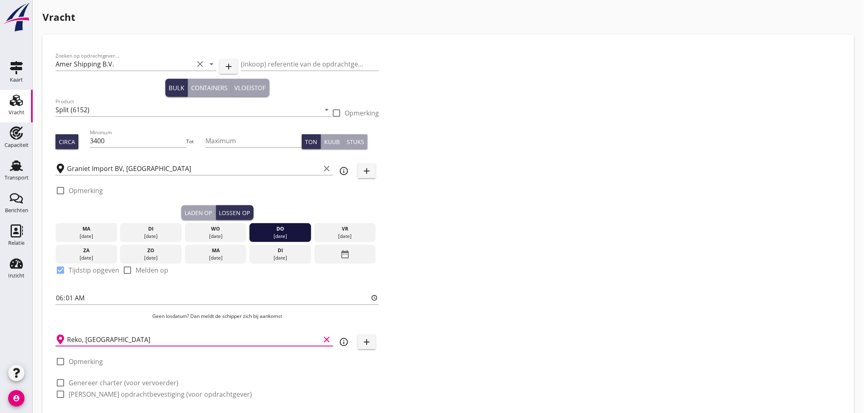
type input "Reko, [GEOGRAPHIC_DATA]"
click at [58, 382] on div at bounding box center [61, 383] width 14 height 14
checkbox input "true"
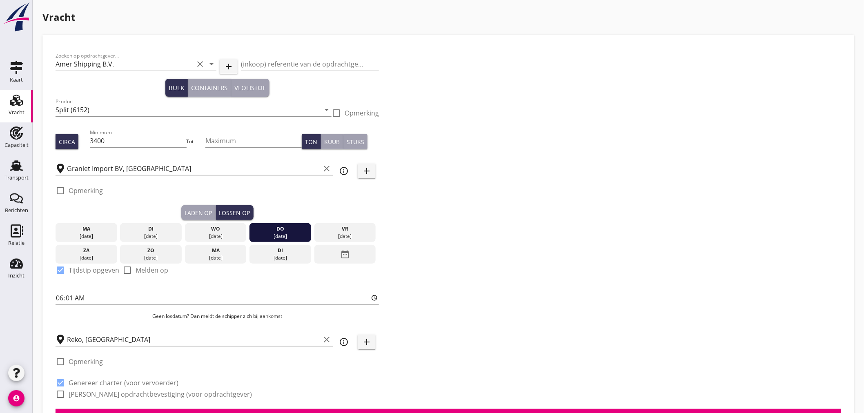
click at [62, 391] on div at bounding box center [61, 395] width 14 height 14
checkbox input "true"
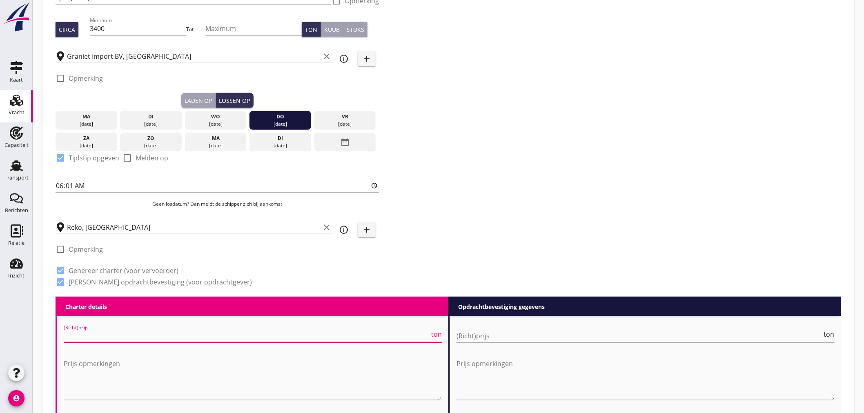
click at [127, 342] on div "(Richt)prijs ton" at bounding box center [253, 336] width 378 height 13
type input "2"
type input "2.35"
click at [520, 341] on input "(Richt)prijs" at bounding box center [640, 336] width 366 height 13
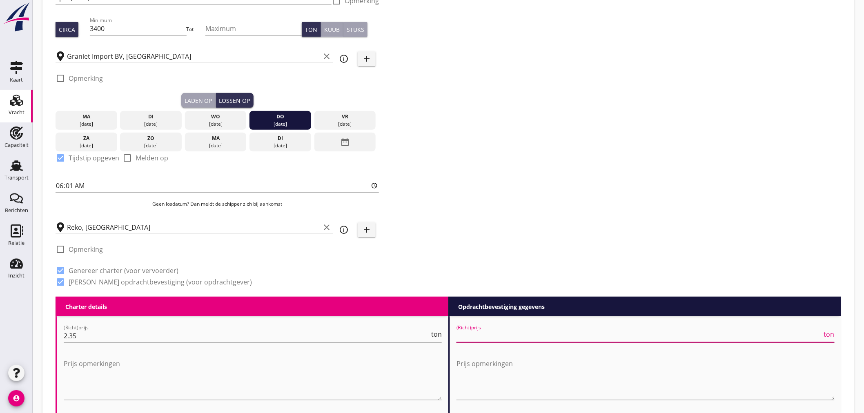
type input "2"
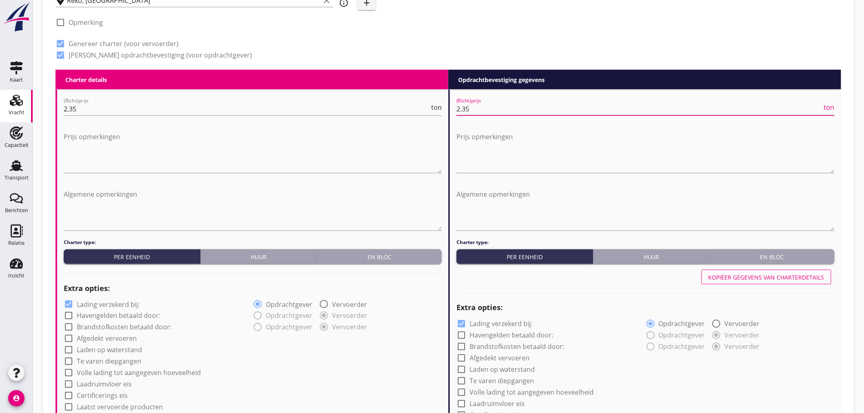
scroll to position [385, 0]
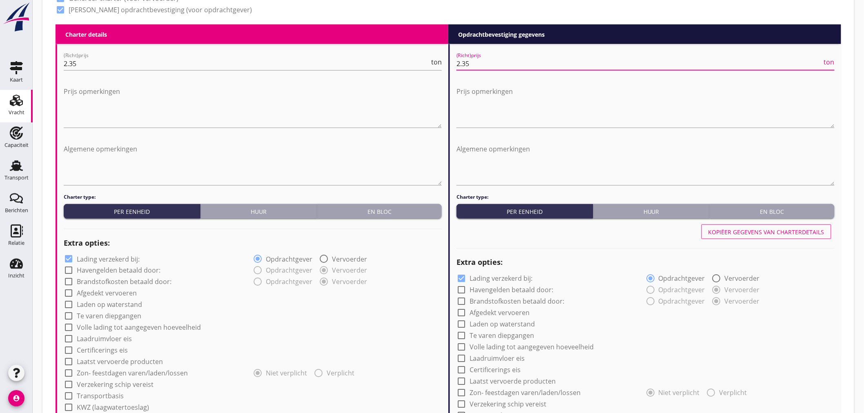
type input "2.35"
click at [67, 257] on div at bounding box center [69, 259] width 14 height 14
checkbox input "false"
click at [458, 274] on div at bounding box center [462, 279] width 14 height 14
checkbox input "false"
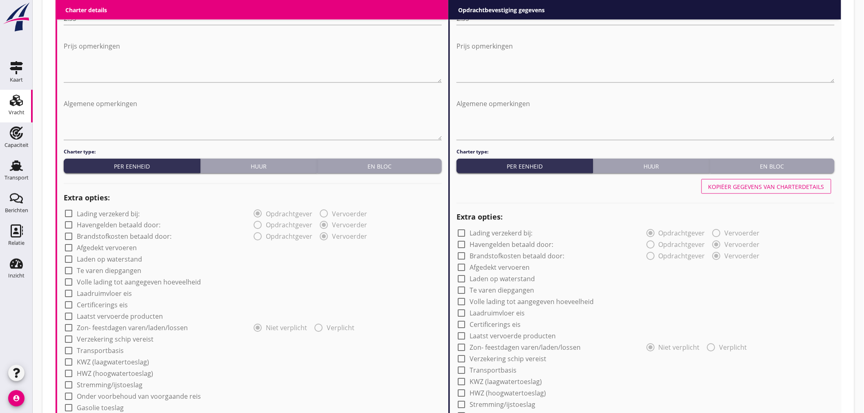
scroll to position [475, 0]
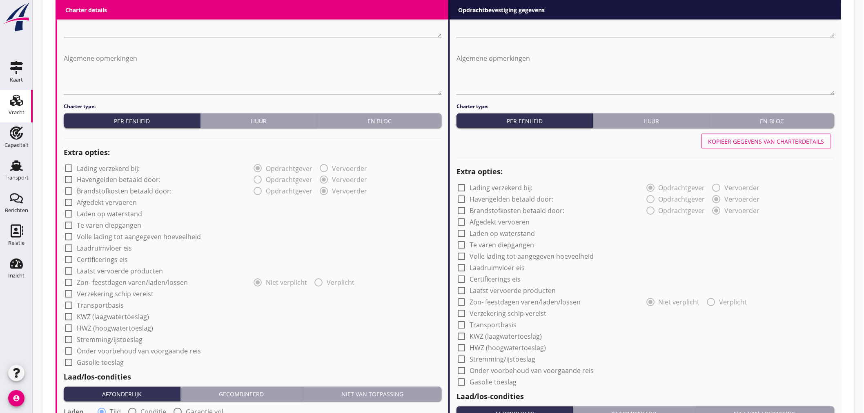
click at [71, 297] on div at bounding box center [69, 295] width 14 height 14
checkbox input "true"
click at [462, 315] on div at bounding box center [462, 314] width 14 height 14
checkbox input "true"
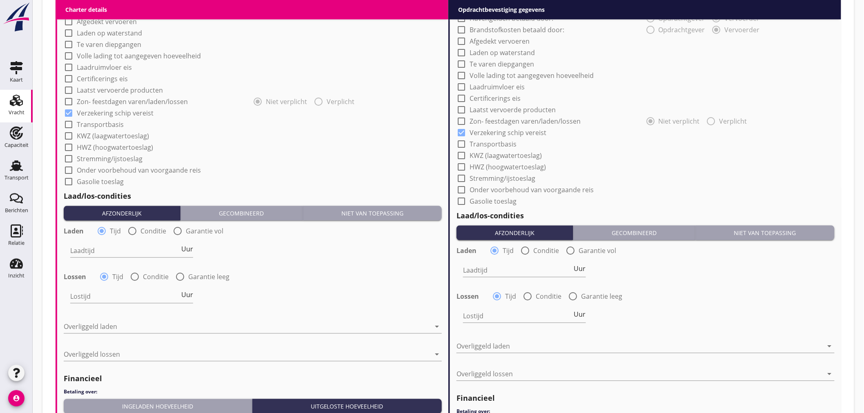
scroll to position [703, 0]
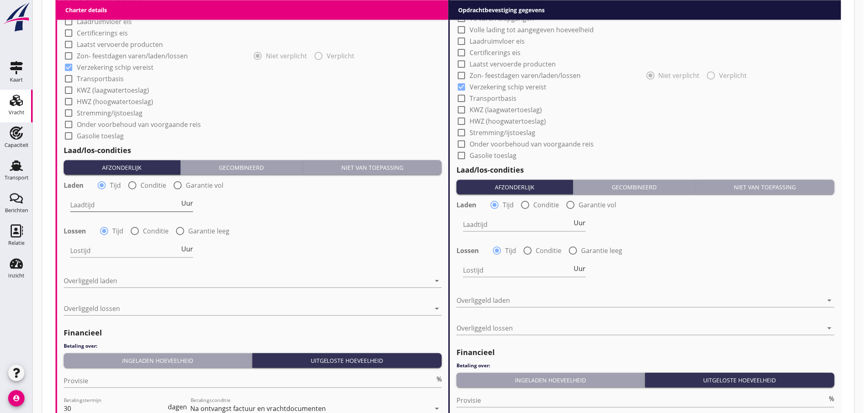
click at [121, 205] on input "Laadtijd" at bounding box center [124, 205] width 109 height 13
type input "24"
click at [132, 252] on input "Lostijd" at bounding box center [124, 250] width 109 height 13
type input "24"
click at [124, 283] on div at bounding box center [247, 281] width 367 height 13
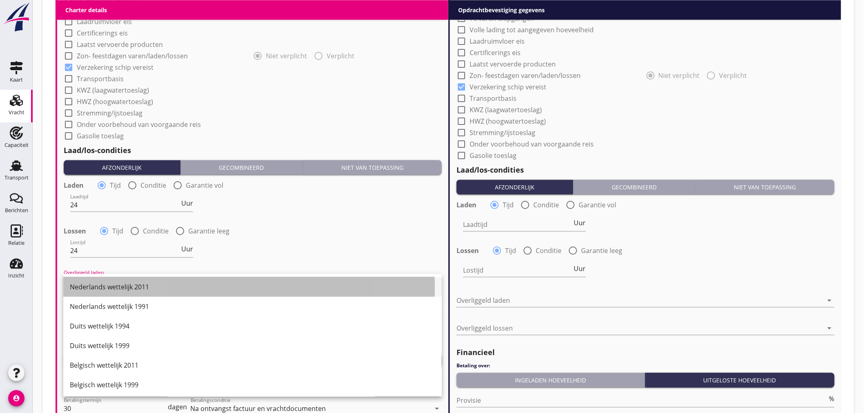
click at [129, 285] on div "Nederlands wettelijk 2011" at bounding box center [253, 287] width 366 height 10
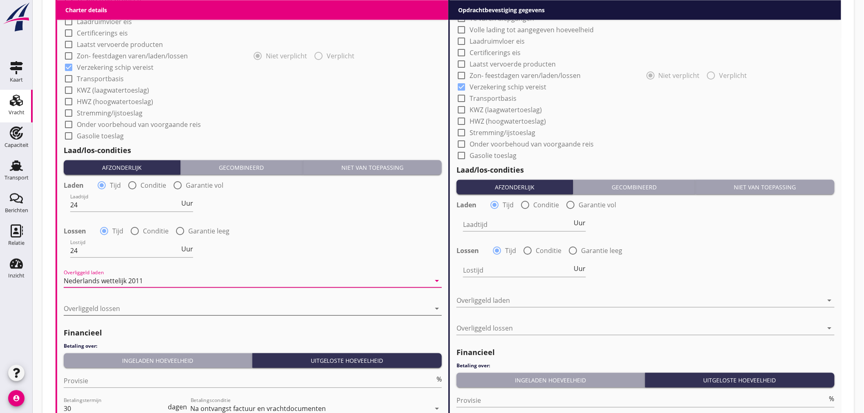
click at [127, 311] on div at bounding box center [247, 308] width 367 height 13
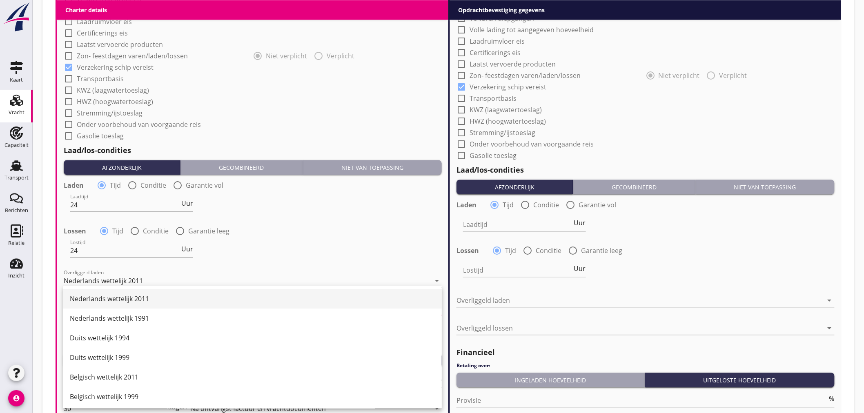
click at [142, 299] on div "Nederlands wettelijk 2011" at bounding box center [253, 299] width 366 height 10
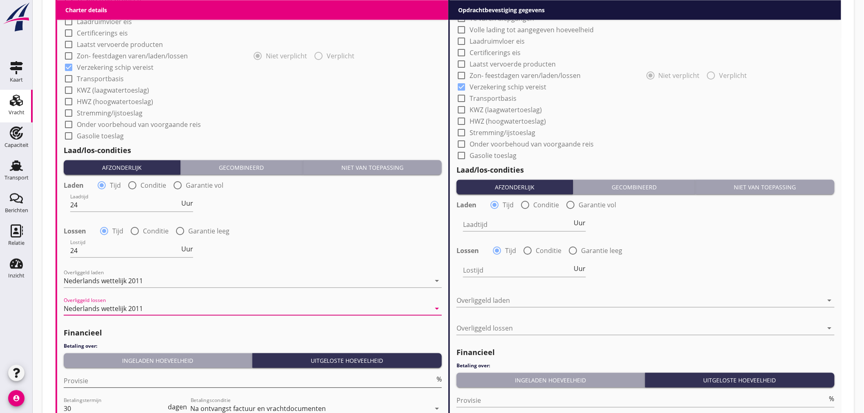
scroll to position [793, 0]
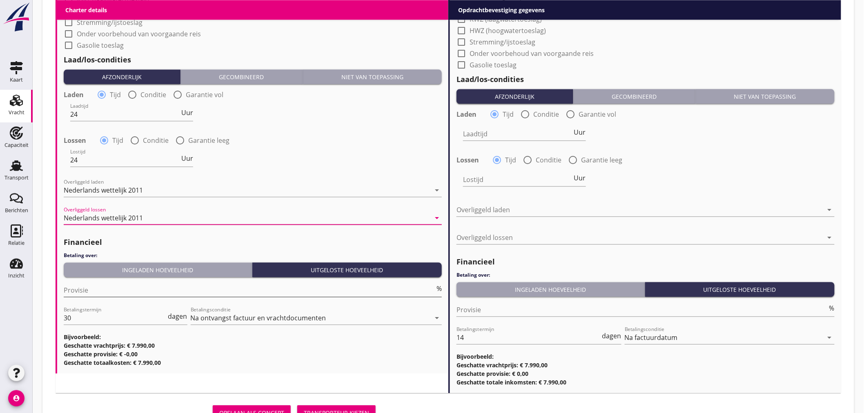
click at [152, 291] on input "Provisie" at bounding box center [249, 290] width 371 height 13
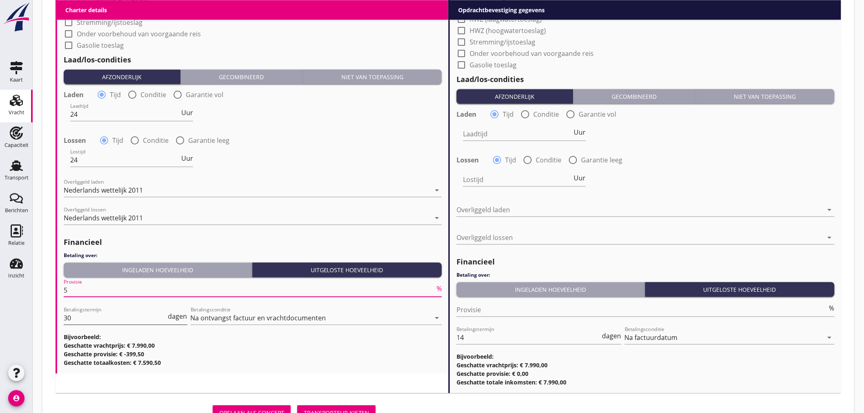
type input "5"
drag, startPoint x: 87, startPoint y: 319, endPoint x: -10, endPoint y: 321, distance: 96.8
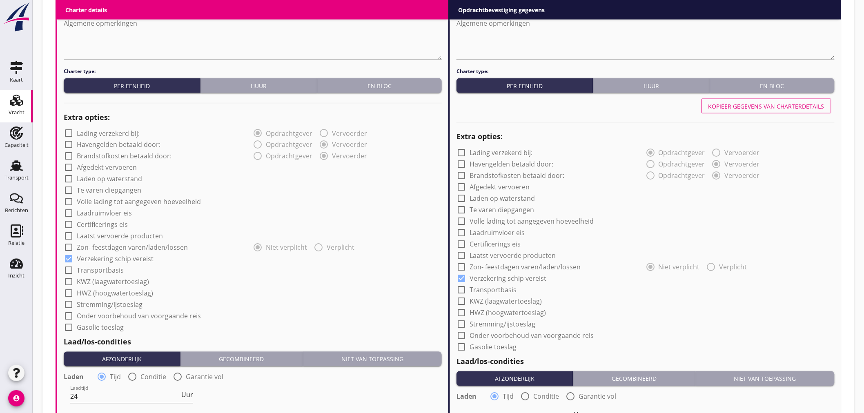
scroll to position [465, 0]
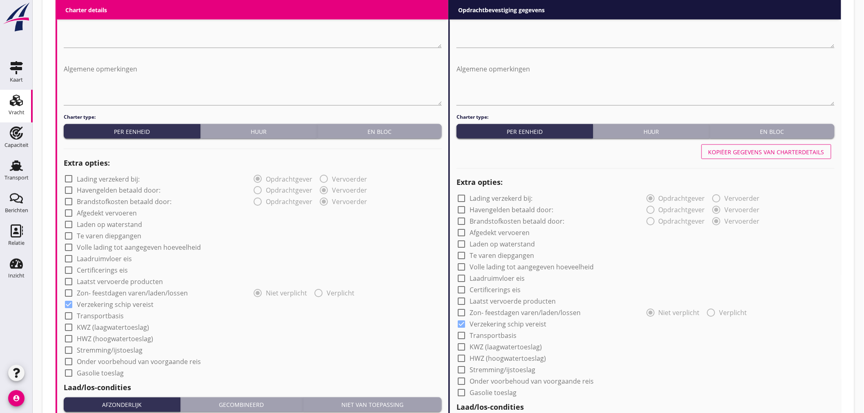
type input "14"
click at [573, 152] on div "Kopiëer gegevens van charterdetails" at bounding box center [767, 152] width 116 height 9
type input "24"
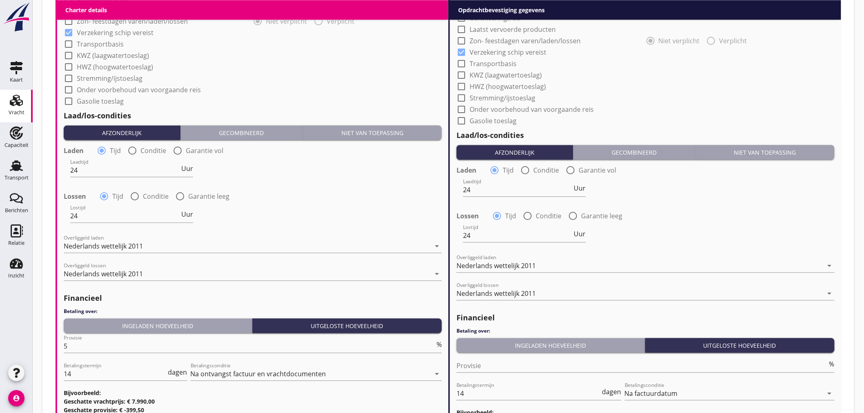
scroll to position [828, 0]
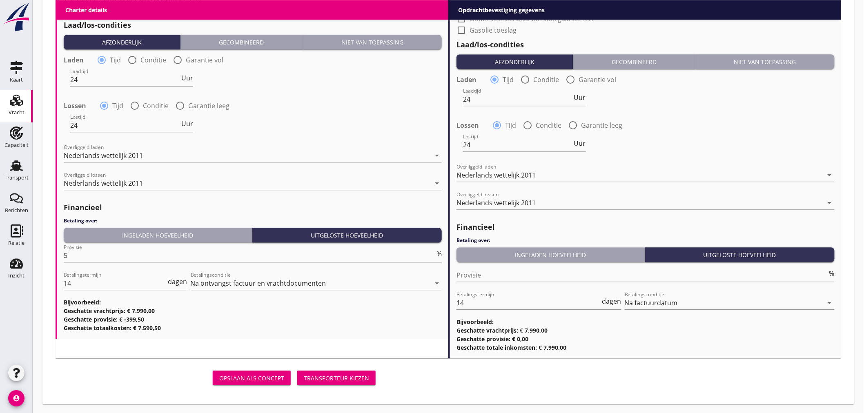
click at [330, 379] on div "Transporteur kiezen" at bounding box center [336, 378] width 65 height 9
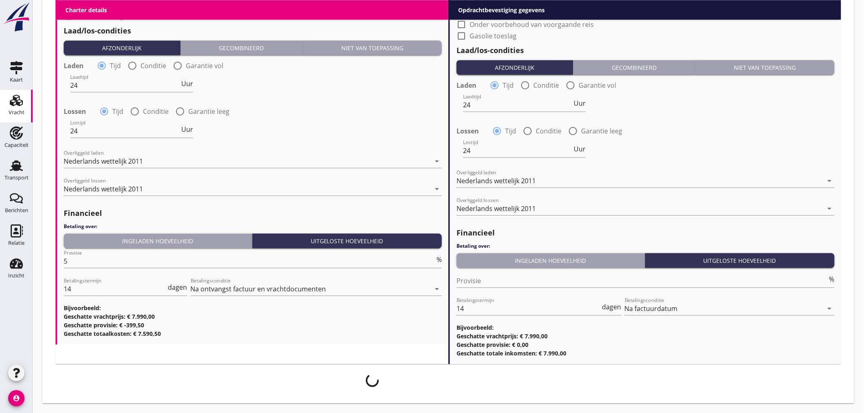
scroll to position [822, 0]
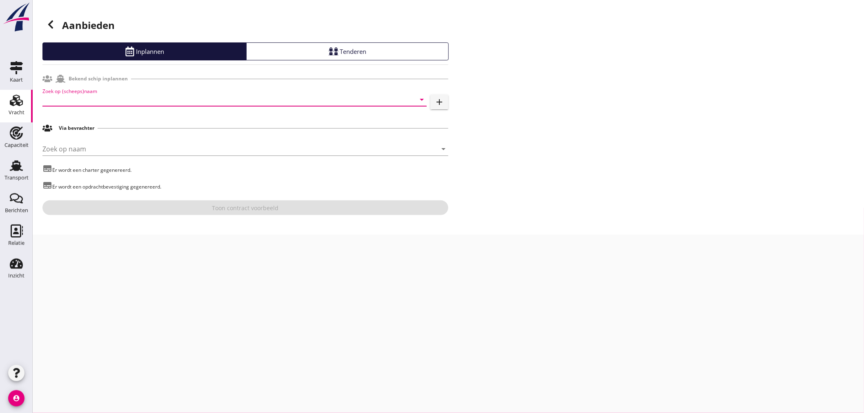
click at [298, 103] on input "Zoek op (scheeps)naam" at bounding box center [223, 99] width 362 height 13
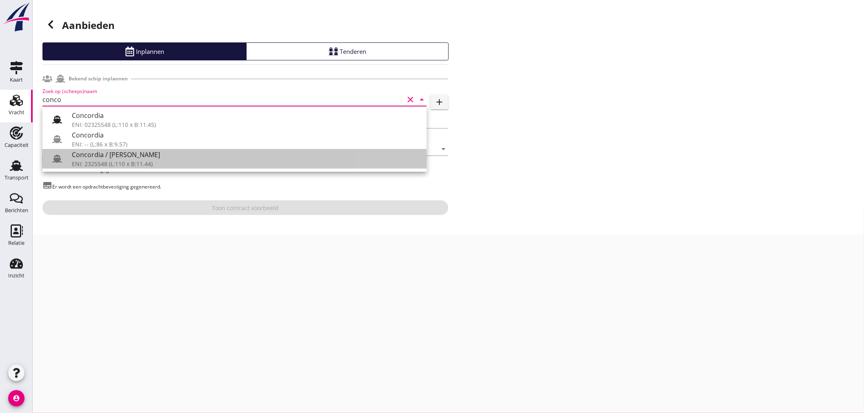
click at [244, 160] on div "ENI: 2325548 (L:110 x B:11.44)" at bounding box center [246, 164] width 348 height 9
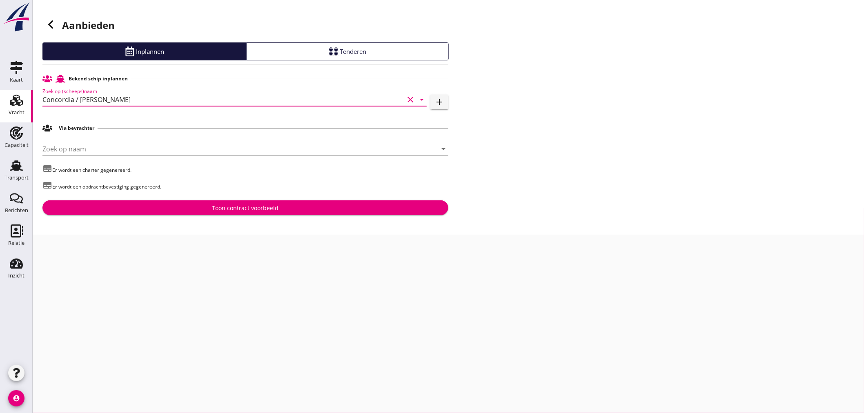
type input "Concordia / [PERSON_NAME]"
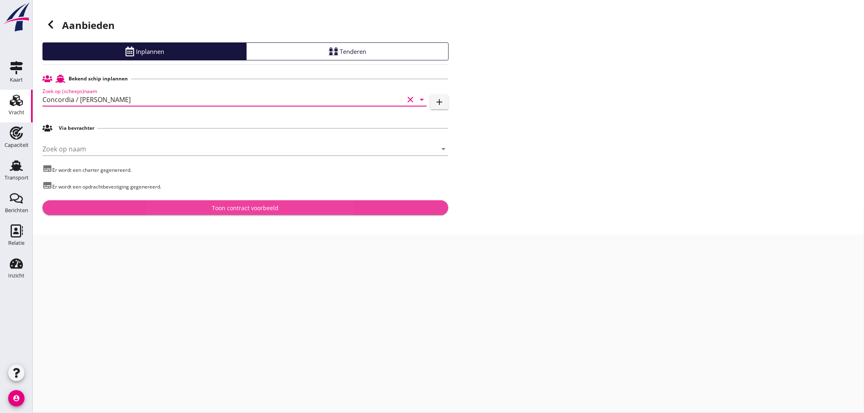
click at [226, 208] on div "Toon contract voorbeeld" at bounding box center [245, 208] width 67 height 9
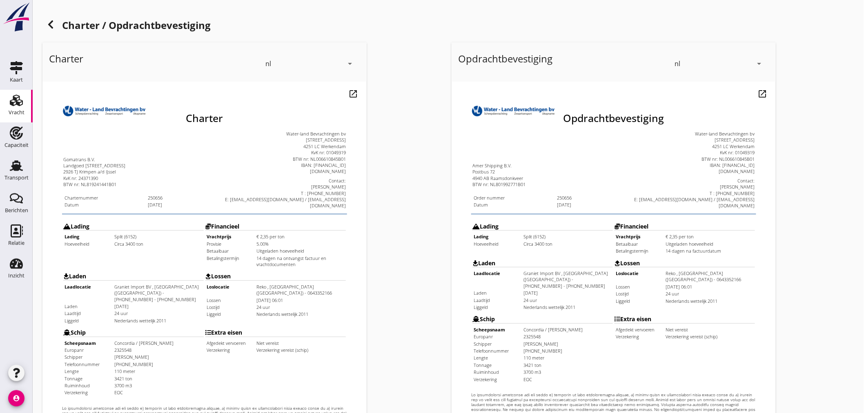
scroll to position [181, 0]
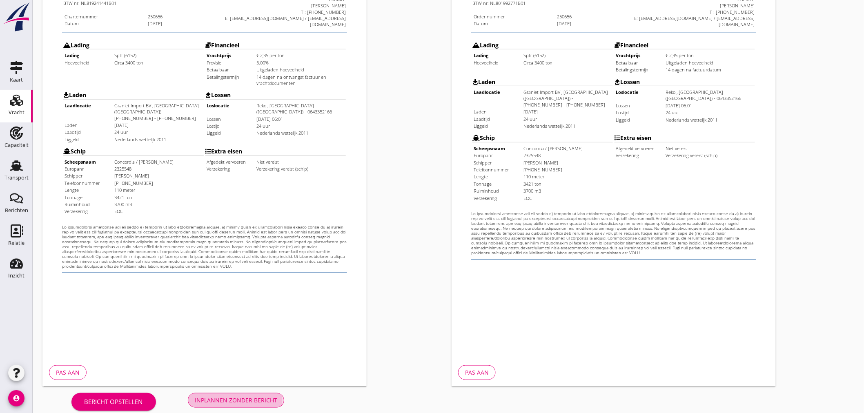
click at [278, 398] on button "Inplannen zonder bericht" at bounding box center [236, 400] width 96 height 15
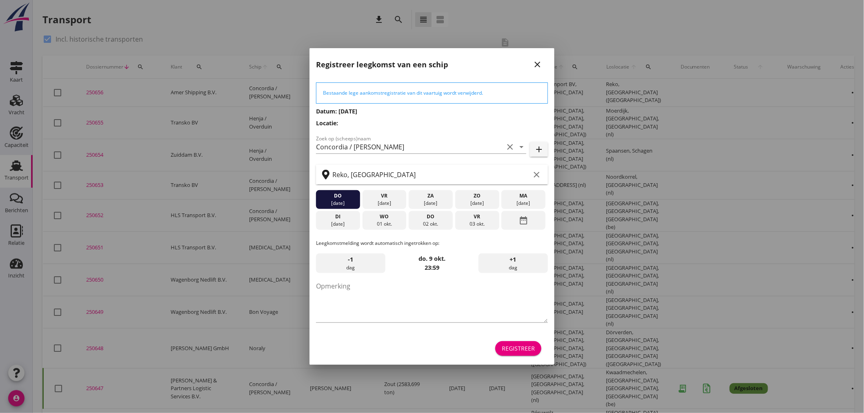
click at [521, 345] on div "Registreer" at bounding box center [518, 348] width 33 height 9
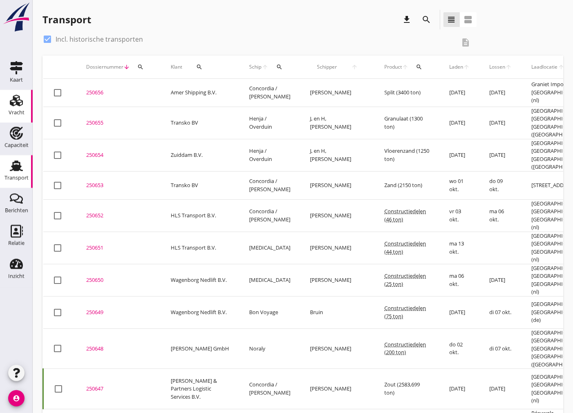
click at [9, 99] on div "Vracht" at bounding box center [17, 100] width 20 height 13
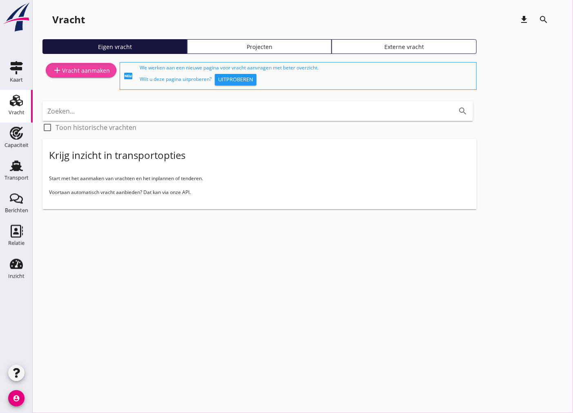
click at [73, 64] on link "add Vracht aanmaken" at bounding box center [81, 70] width 71 height 15
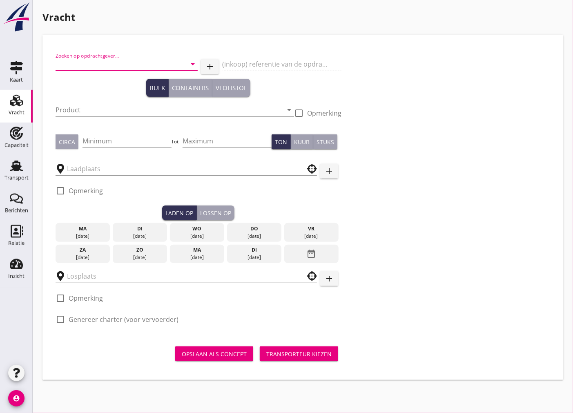
click at [125, 61] on input "Zoeken op opdrachtgever..." at bounding box center [115, 64] width 119 height 13
click at [112, 87] on div "Amer Shipping B.V." at bounding box center [126, 84] width 129 height 10
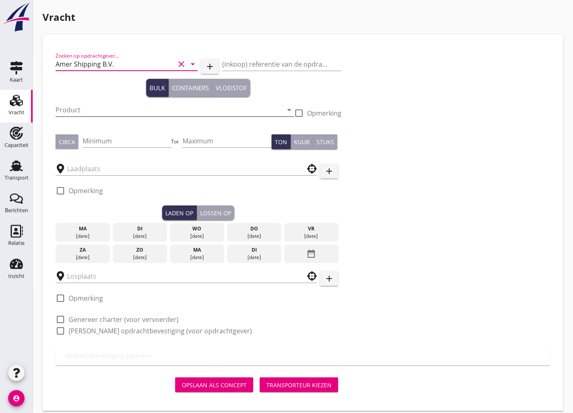
type input "Amer Shipping B.V."
click at [108, 109] on input "Product" at bounding box center [169, 109] width 227 height 13
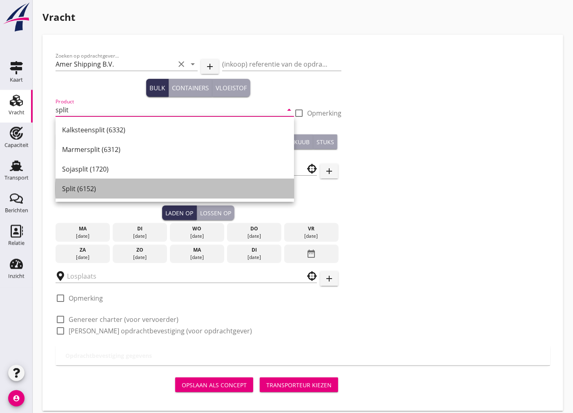
click at [116, 193] on div "Split (6152)" at bounding box center [174, 189] width 225 height 10
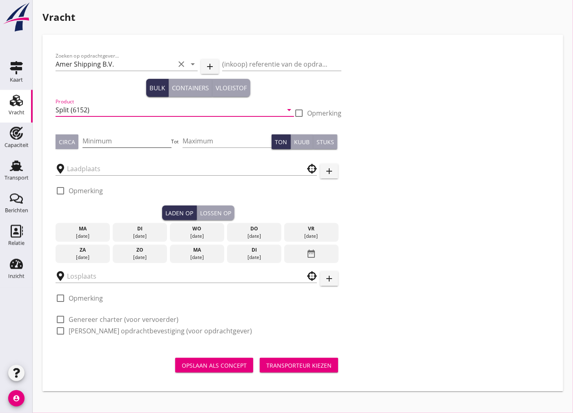
type input "Split (6152)"
click at [109, 139] on input "Minimum" at bounding box center [127, 140] width 89 height 13
type input "2300"
click at [69, 145] on div "Circa" at bounding box center [67, 142] width 16 height 9
click at [78, 166] on input "text" at bounding box center [180, 168] width 227 height 13
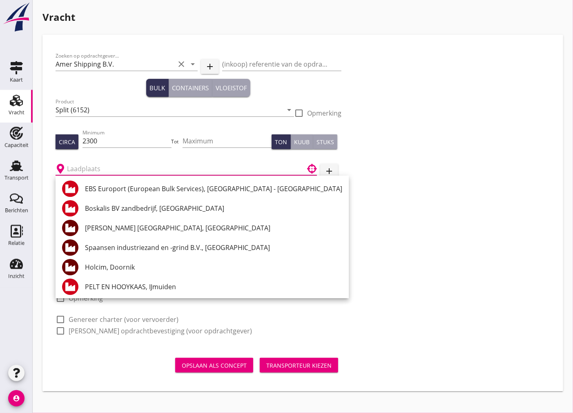
type input "f"
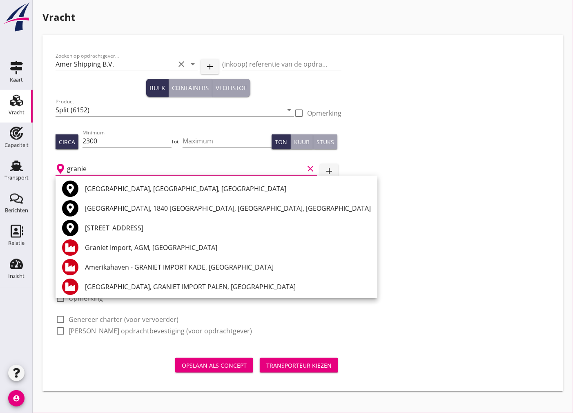
click at [138, 246] on div "Graniet Import, AGM, [GEOGRAPHIC_DATA]" at bounding box center [228, 248] width 286 height 10
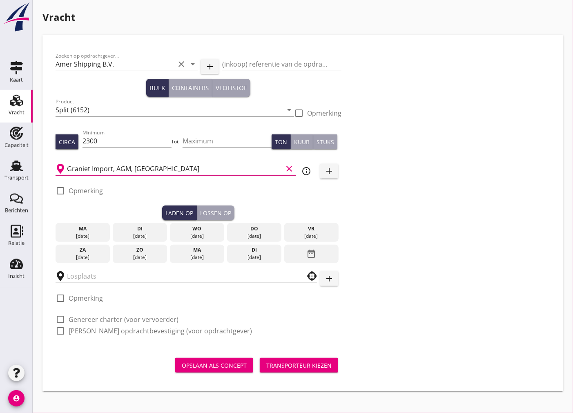
drag, startPoint x: 185, startPoint y: 174, endPoint x: 112, endPoint y: 172, distance: 73.5
click at [112, 172] on div "Graniet Import, AGM, Amsterdam clear" at bounding box center [176, 168] width 240 height 13
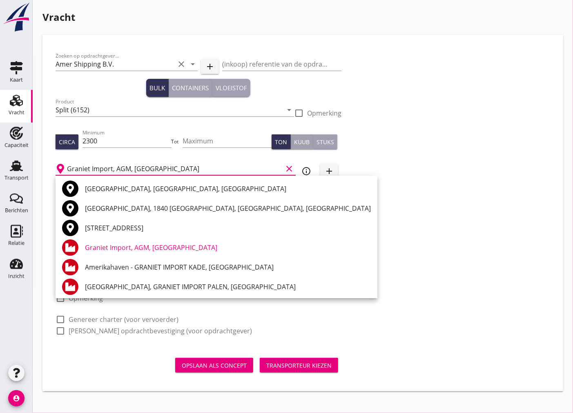
drag, startPoint x: 157, startPoint y: 167, endPoint x: 112, endPoint y: 170, distance: 45.0
click at [112, 170] on input "Graniet Import, AGM, [GEOGRAPHIC_DATA]" at bounding box center [175, 168] width 216 height 13
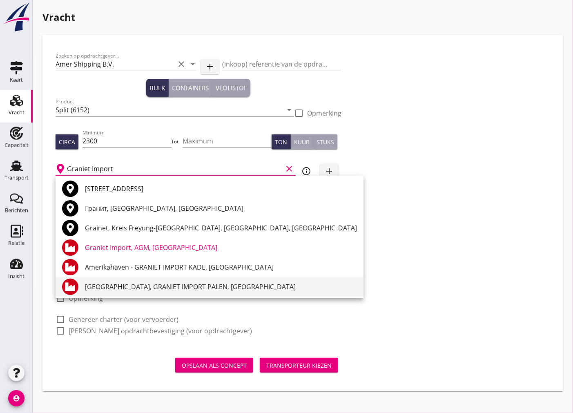
scroll to position [21, 0]
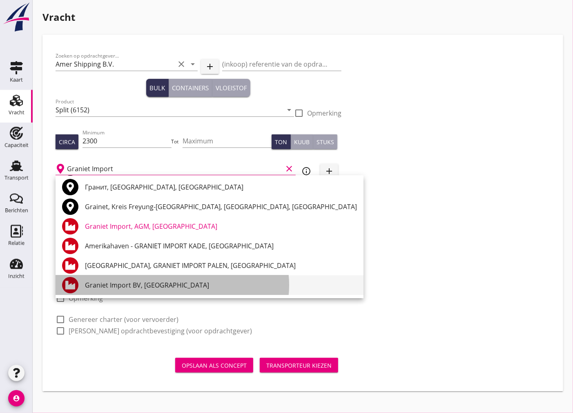
click at [148, 283] on div "Graniet Import BV, [GEOGRAPHIC_DATA]" at bounding box center [221, 285] width 272 height 10
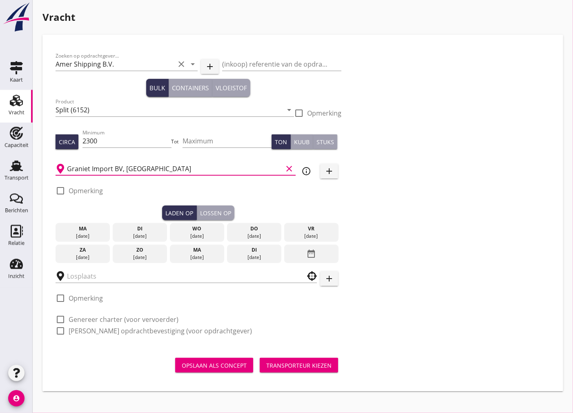
type input "Graniet Import BV, [GEOGRAPHIC_DATA]"
click at [315, 231] on div "vr" at bounding box center [311, 228] width 50 height 7
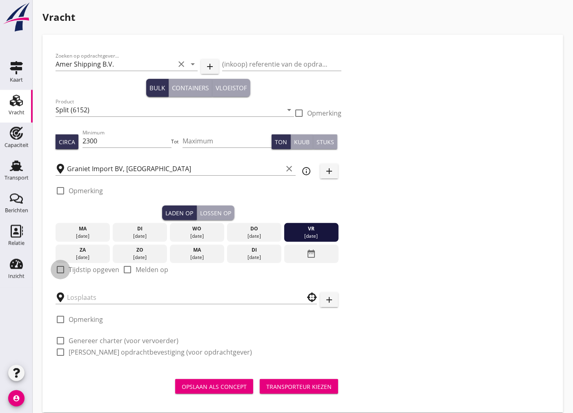
click at [62, 268] on div at bounding box center [61, 270] width 14 height 14
checkbox input "true"
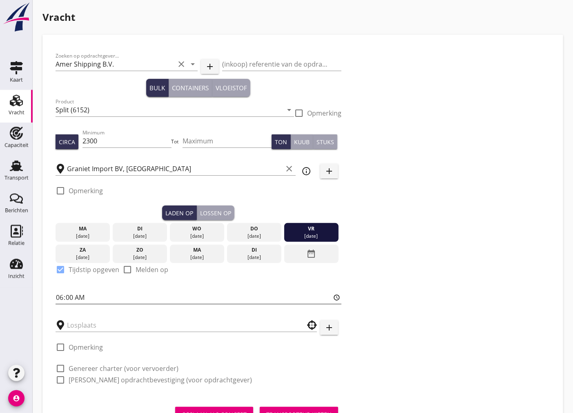
click at [59, 295] on input "06:00" at bounding box center [199, 297] width 286 height 13
type input "10:31"
click at [224, 211] on div "Lossen op" at bounding box center [215, 213] width 31 height 9
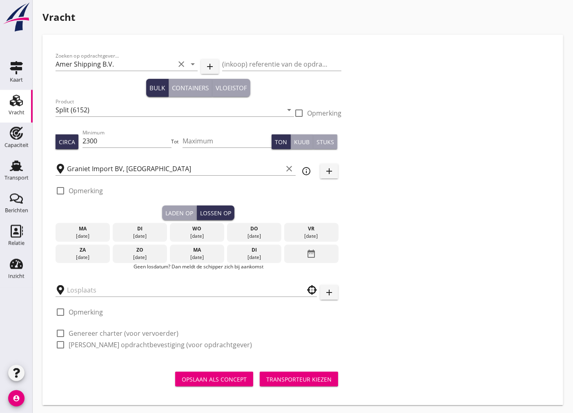
click at [208, 257] on div "[DATE]" at bounding box center [197, 257] width 50 height 7
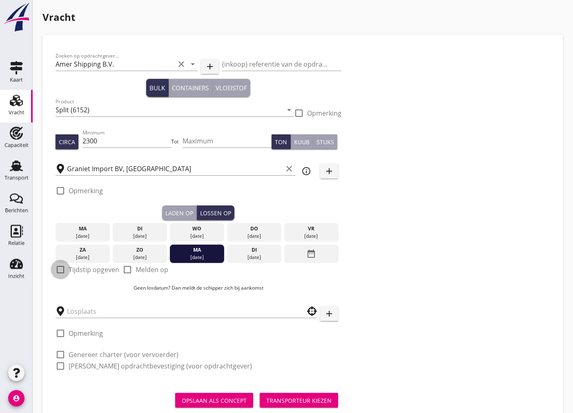
click at [55, 268] on div at bounding box center [61, 270] width 14 height 14
checkbox input "true"
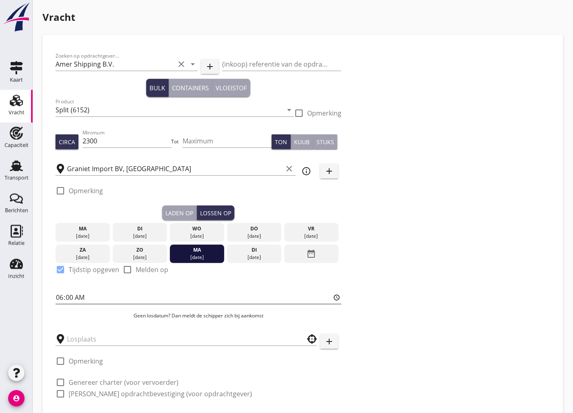
click at [68, 296] on input "06:00" at bounding box center [199, 297] width 286 height 13
type input "06:01"
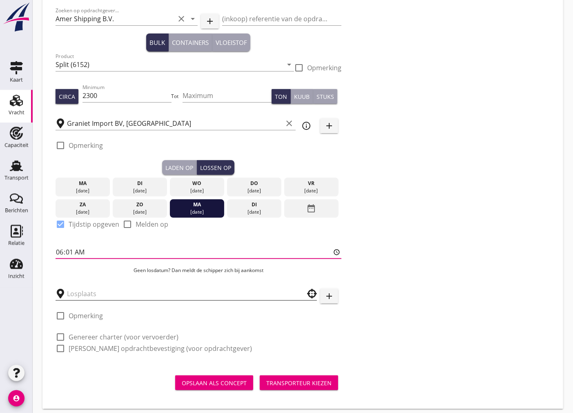
click at [98, 297] on input "text" at bounding box center [180, 293] width 227 height 13
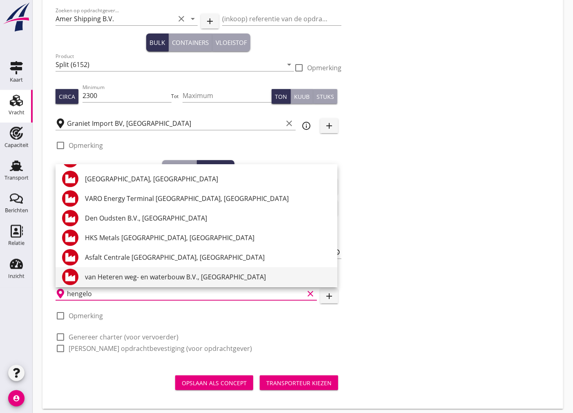
scroll to position [181, 0]
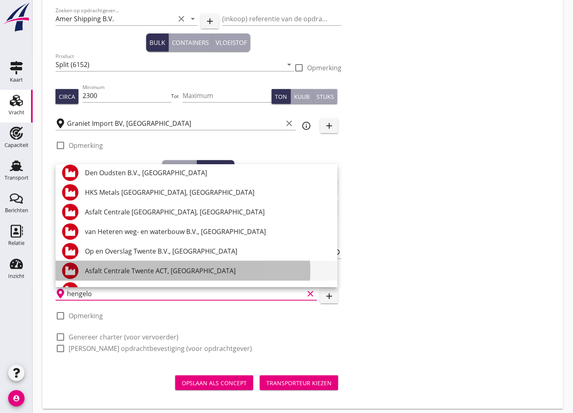
click at [198, 272] on div "Asfalt Centrale Twente ACT, [GEOGRAPHIC_DATA]" at bounding box center [208, 271] width 246 height 10
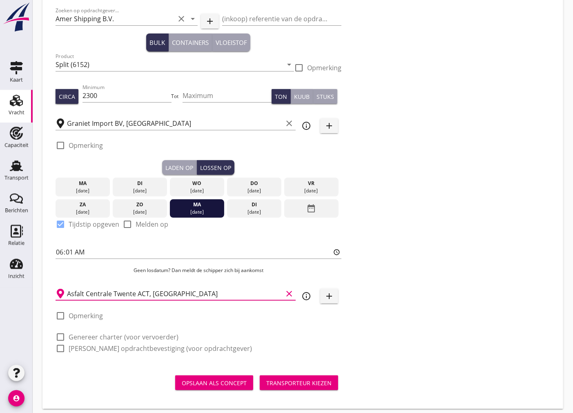
type input "Asfalt Centrale Twente ACT, [GEOGRAPHIC_DATA]"
click at [60, 318] on div at bounding box center [61, 316] width 14 height 14
checkbox input "true"
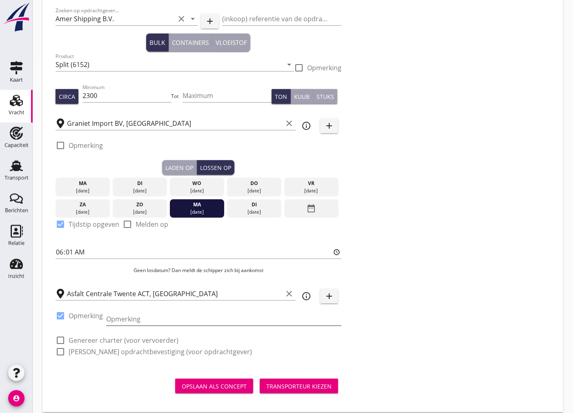
click at [148, 320] on input "Opmerking" at bounding box center [223, 319] width 235 height 13
type input "074-2914230"
click at [62, 342] on div at bounding box center [61, 340] width 14 height 14
checkbox input "true"
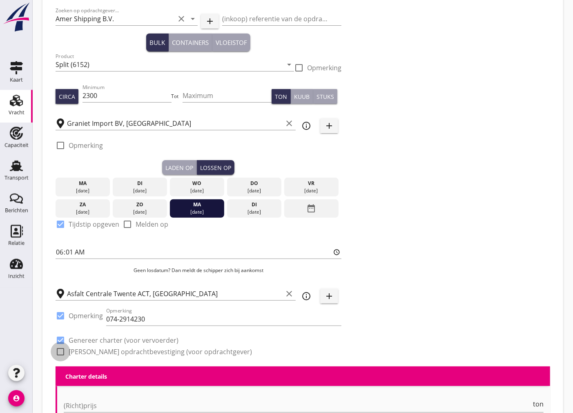
click at [61, 350] on div at bounding box center [61, 352] width 14 height 14
checkbox input "true"
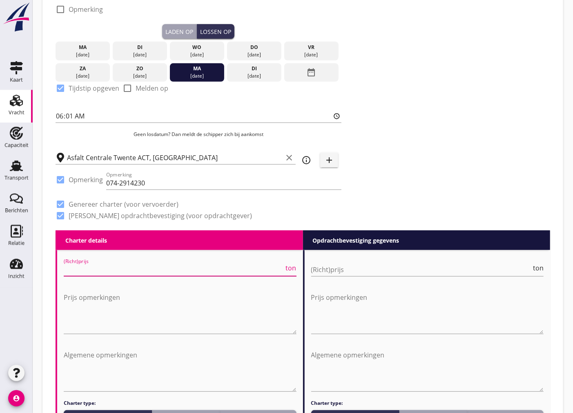
click at [172, 265] on input "(Richt)prijs" at bounding box center [174, 269] width 221 height 13
type input "4"
type input "4.25"
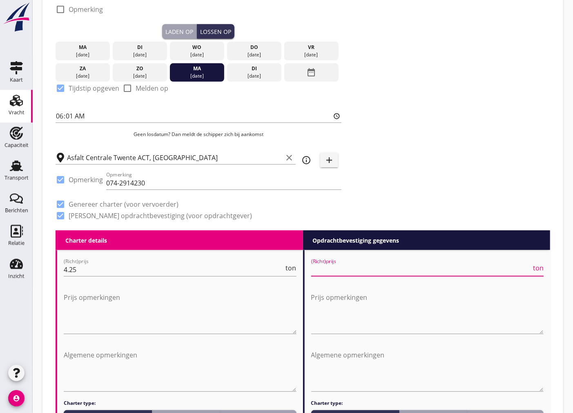
click at [440, 268] on input "(Richt)prijs" at bounding box center [421, 269] width 221 height 13
type input "4"
type input "4.25"
click at [422, 311] on textarea "Prijs opmerkingen" at bounding box center [427, 312] width 233 height 43
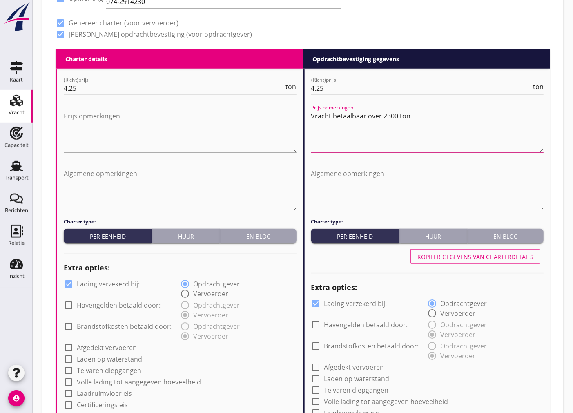
scroll to position [454, 0]
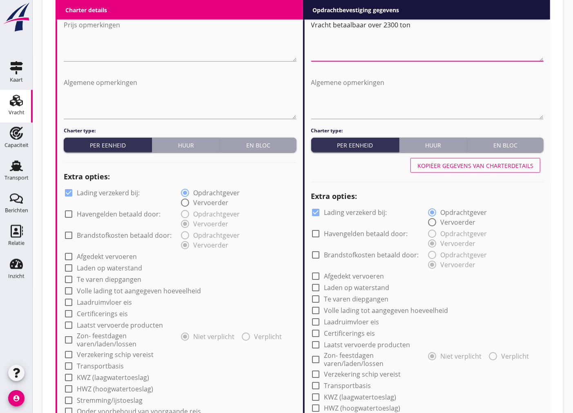
type textarea "Vracht betaalbaar over 2300 ton"
click at [70, 194] on div at bounding box center [69, 193] width 14 height 14
checkbox input "false"
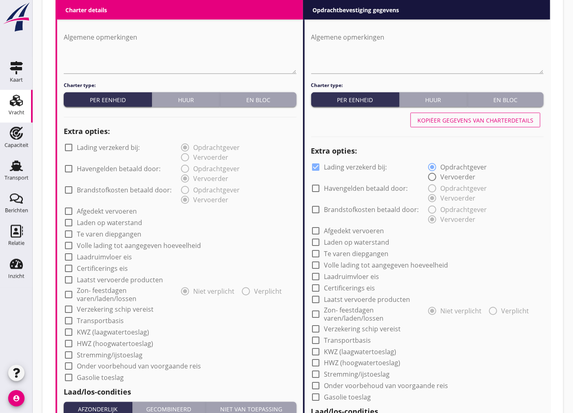
click at [72, 311] on div at bounding box center [69, 309] width 14 height 14
checkbox input "true"
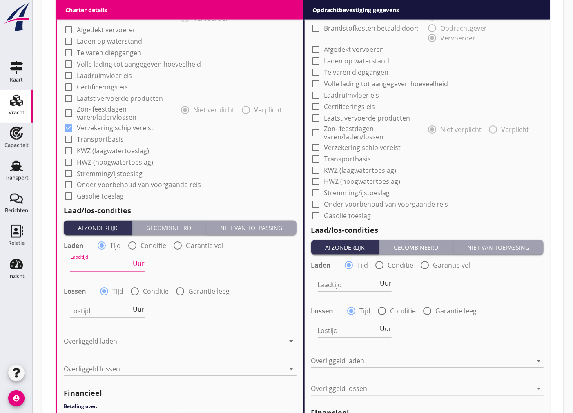
click at [98, 270] on input "Laadtijd" at bounding box center [100, 265] width 61 height 13
type input "24"
click at [112, 313] on input "Lostijd" at bounding box center [100, 311] width 61 height 13
type input "24"
click at [158, 340] on div at bounding box center [174, 341] width 221 height 13
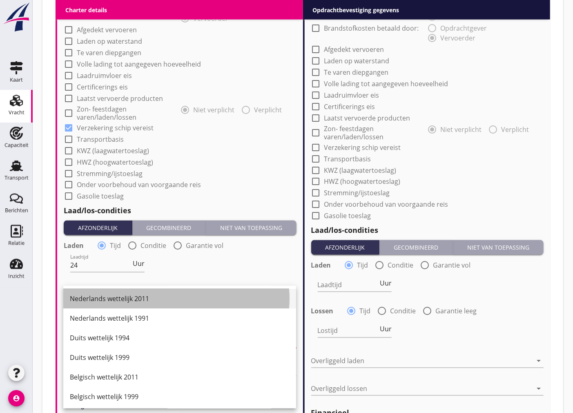
click at [156, 304] on div "Nederlands wettelijk 2011" at bounding box center [180, 299] width 220 height 20
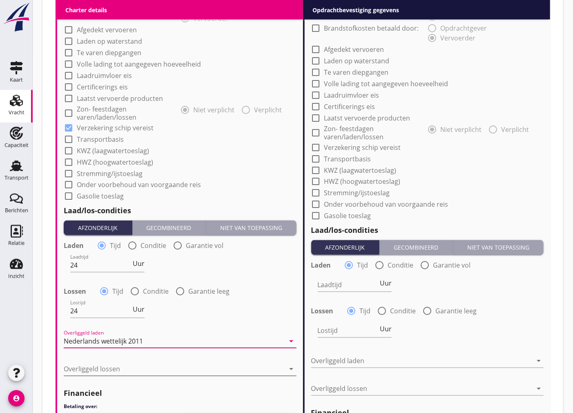
click at [145, 365] on div at bounding box center [174, 369] width 221 height 13
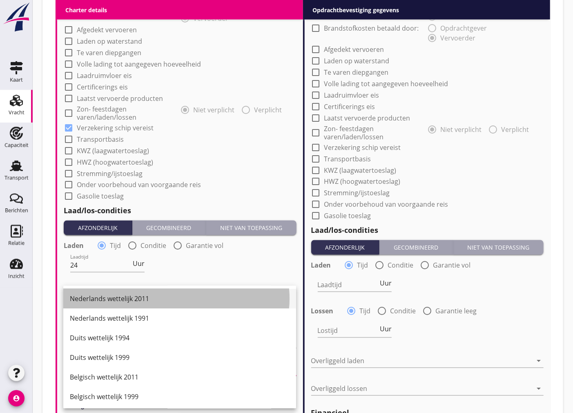
click at [137, 296] on div "Nederlands wettelijk 2011" at bounding box center [180, 299] width 220 height 10
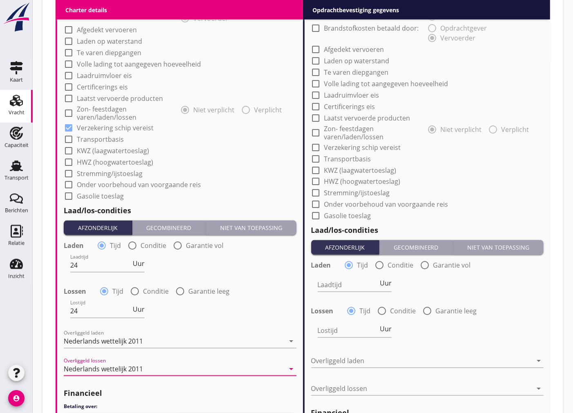
scroll to position [862, 0]
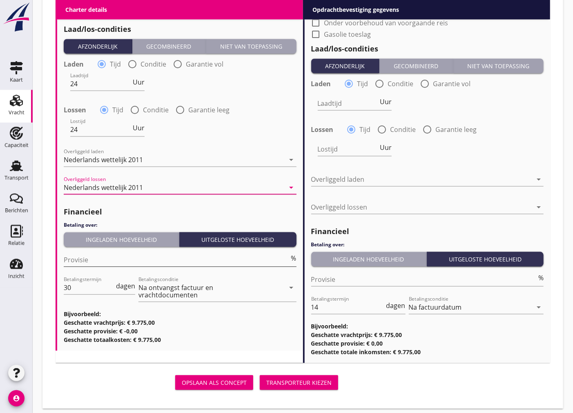
click at [108, 259] on input "Provisie" at bounding box center [177, 259] width 226 height 13
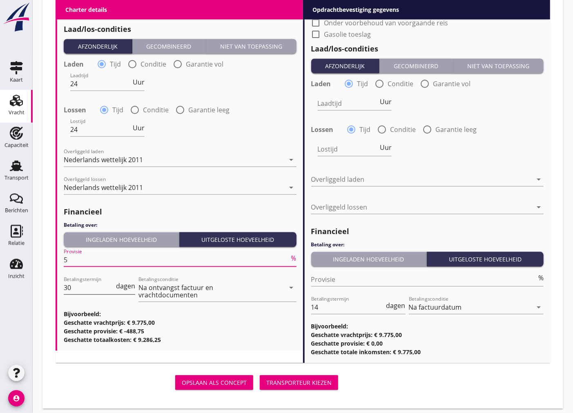
type input "5"
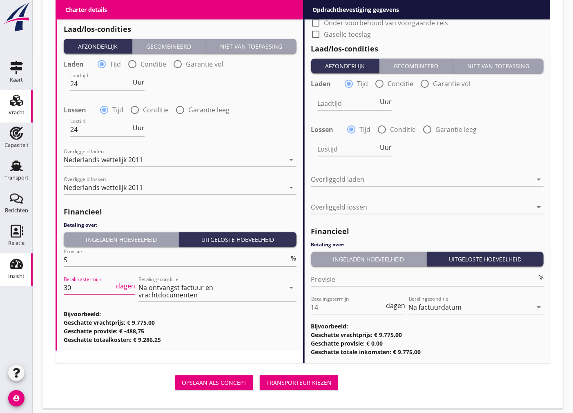
drag, startPoint x: 96, startPoint y: 285, endPoint x: 24, endPoint y: 282, distance: 72.0
type input "4"
type input "14"
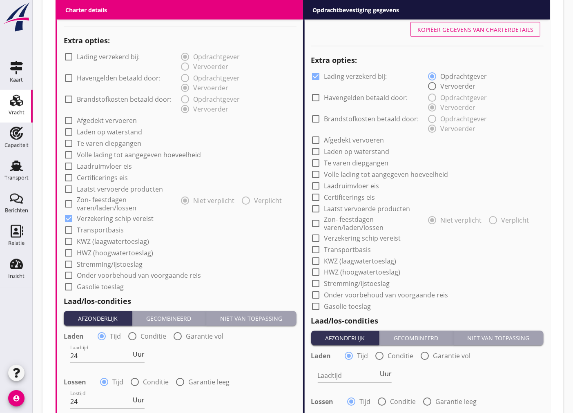
scroll to position [545, 0]
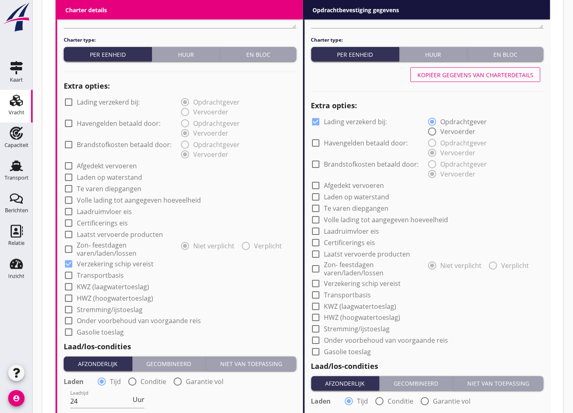
click at [497, 63] on div "Charter type: Per eenheid Huur En bloc Kopiëer gegevens van charterdetails Extr…" at bounding box center [427, 355] width 233 height 638
click at [499, 69] on button "Kopiëer gegevens van charterdetails" at bounding box center [476, 74] width 130 height 15
checkbox input "false"
checkbox input "true"
type input "24"
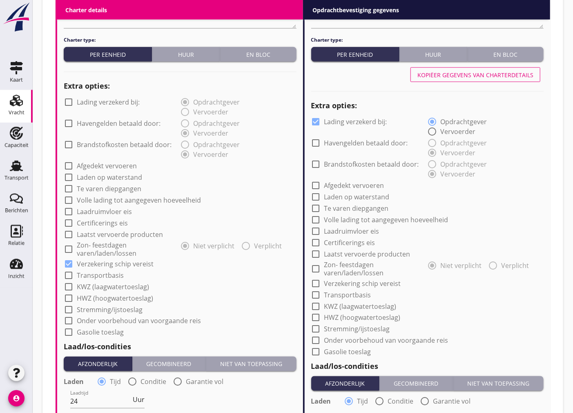
type input "24"
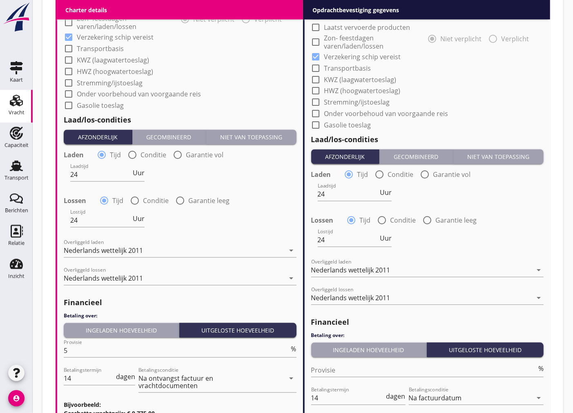
scroll to position [867, 0]
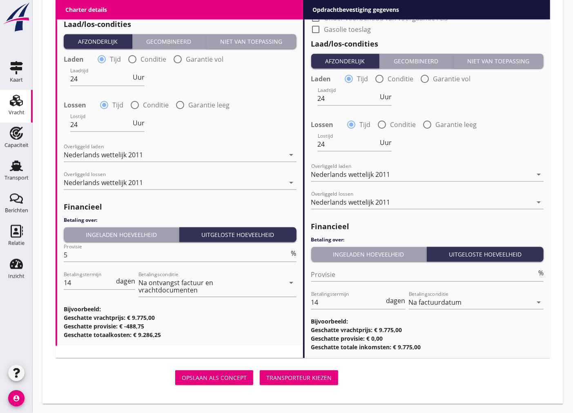
click at [311, 379] on div "Transporteur kiezen" at bounding box center [298, 377] width 65 height 9
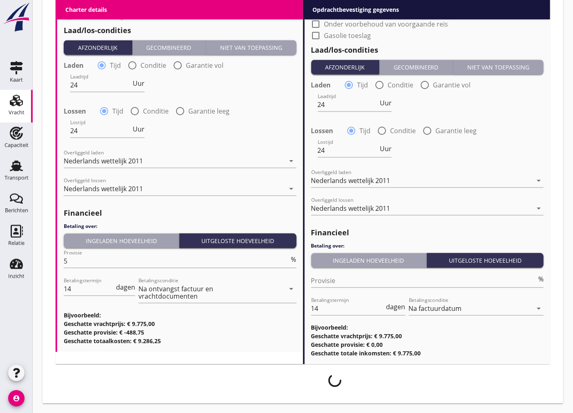
scroll to position [860, 0]
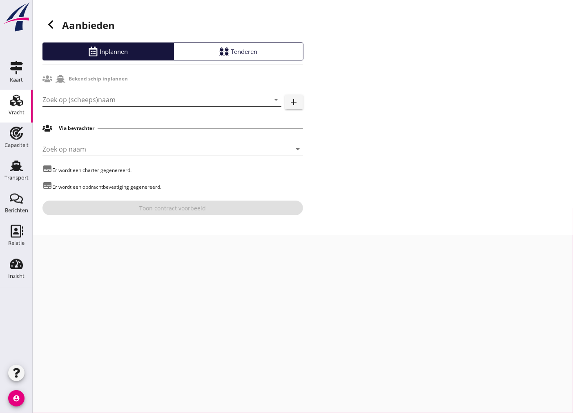
click at [118, 102] on input "Zoek op (scheeps)naam" at bounding box center [150, 99] width 216 height 13
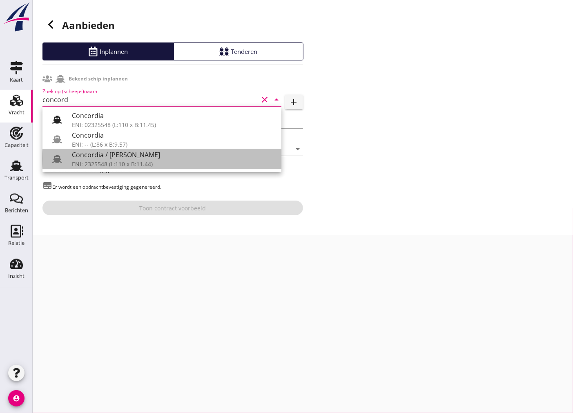
click at [168, 161] on div "ENI: 2325548 (L:110 x B:11.44)" at bounding box center [173, 164] width 203 height 9
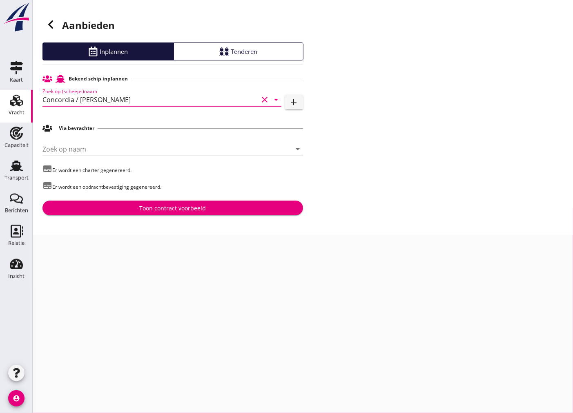
type input "Concordia / [PERSON_NAME]"
click at [176, 205] on div "Toon contract voorbeeld" at bounding box center [172, 208] width 67 height 9
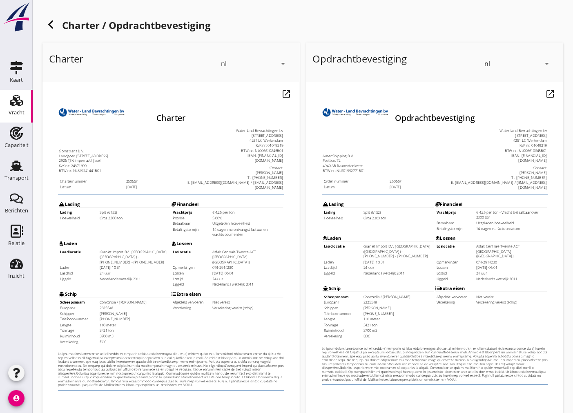
scroll to position [97, 0]
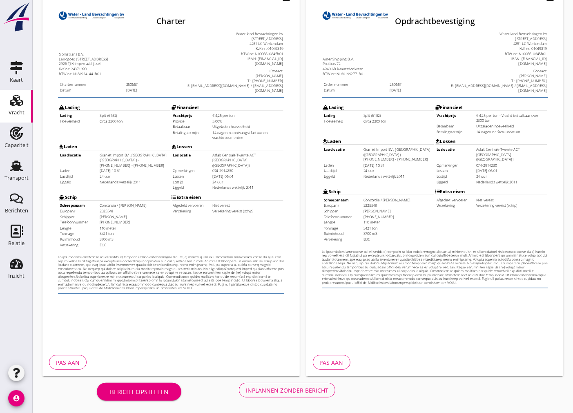
click at [281, 394] on button "Inplannen zonder bericht" at bounding box center [287, 390] width 96 height 15
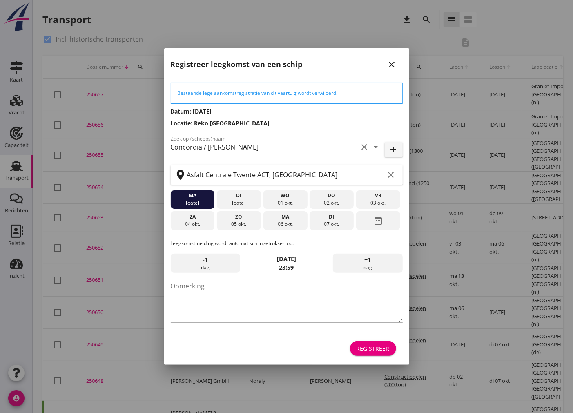
click at [389, 352] on div "Registreer" at bounding box center [373, 348] width 33 height 9
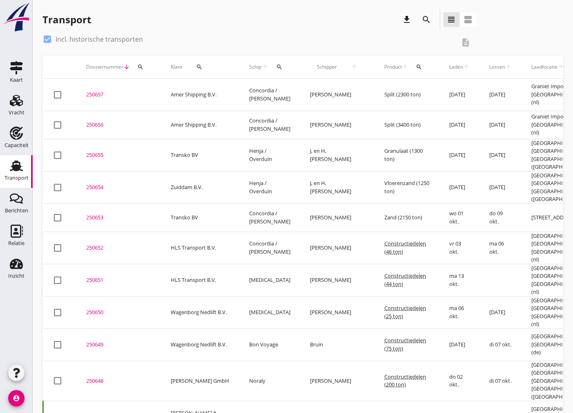
click at [402, 203] on td "Zand (2150 ton)" at bounding box center [407, 217] width 65 height 28
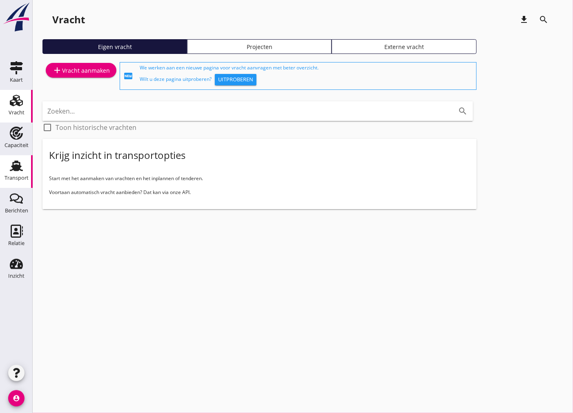
click at [15, 167] on use at bounding box center [16, 166] width 13 height 11
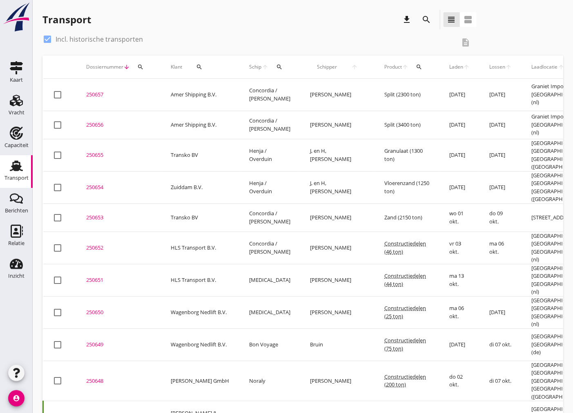
click at [103, 183] on div "250654" at bounding box center [118, 187] width 65 height 8
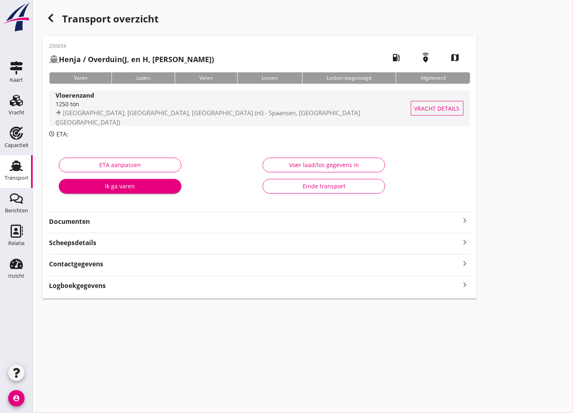
click at [99, 108] on div "1250 ton" at bounding box center [234, 104] width 357 height 9
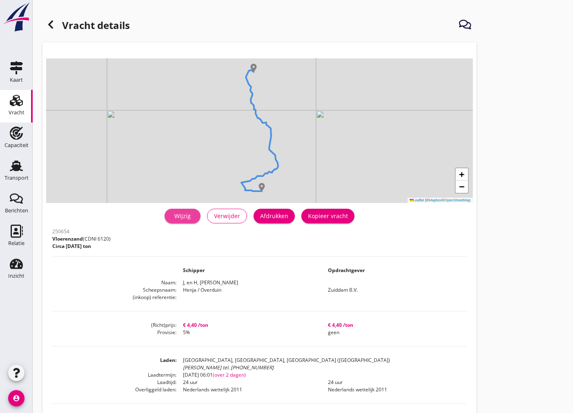
click at [188, 219] on div "Wijzig" at bounding box center [182, 216] width 23 height 9
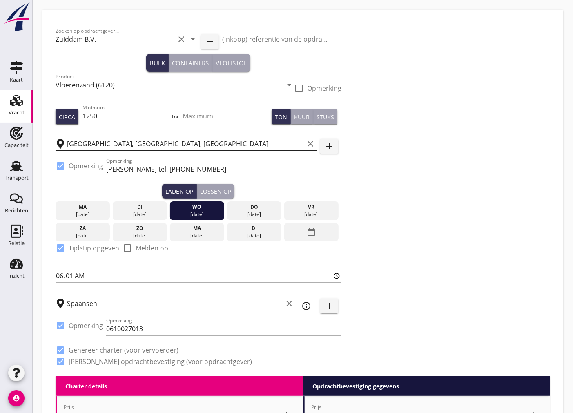
click at [203, 142] on input "[GEOGRAPHIC_DATA], [GEOGRAPHIC_DATA], [GEOGRAPHIC_DATA]" at bounding box center [185, 143] width 237 height 13
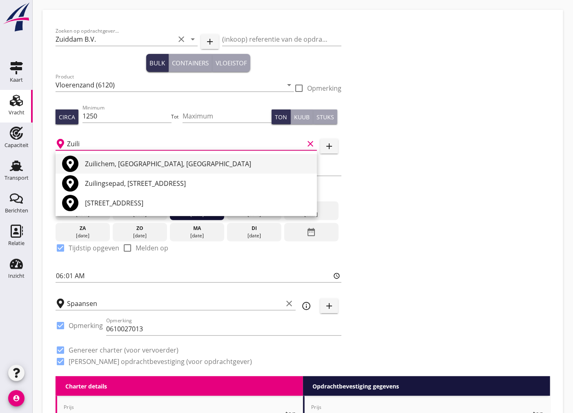
click at [125, 168] on div "Zuilichem, [GEOGRAPHIC_DATA], [GEOGRAPHIC_DATA]" at bounding box center [197, 164] width 225 height 10
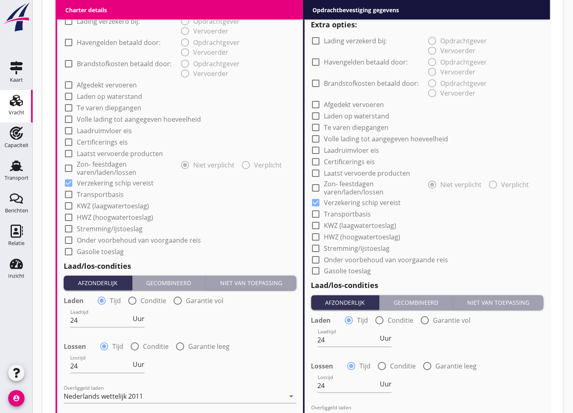
scroll to position [831, 0]
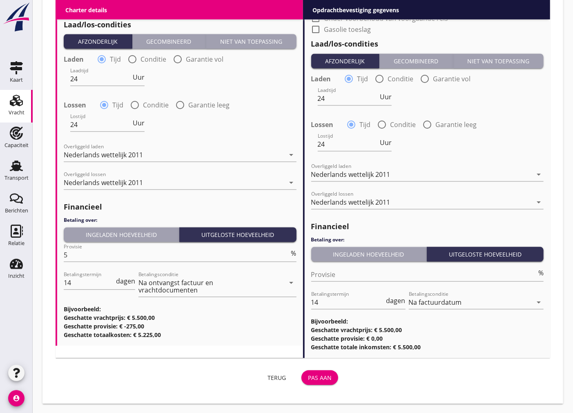
type input "Zuilichem, [GEOGRAPHIC_DATA], [GEOGRAPHIC_DATA]"
drag, startPoint x: 318, startPoint y: 376, endPoint x: 323, endPoint y: 375, distance: 5.1
click at [319, 376] on div "Pas aan" at bounding box center [320, 378] width 24 height 9
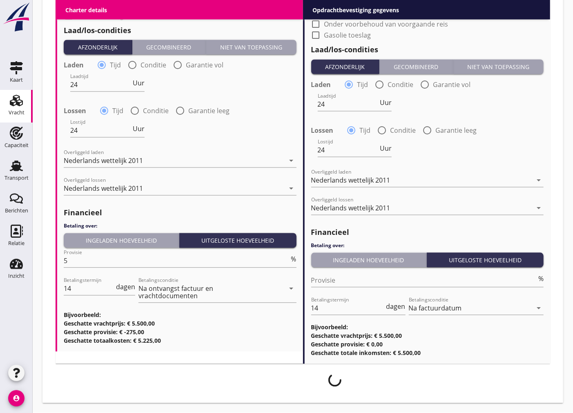
scroll to position [825, 0]
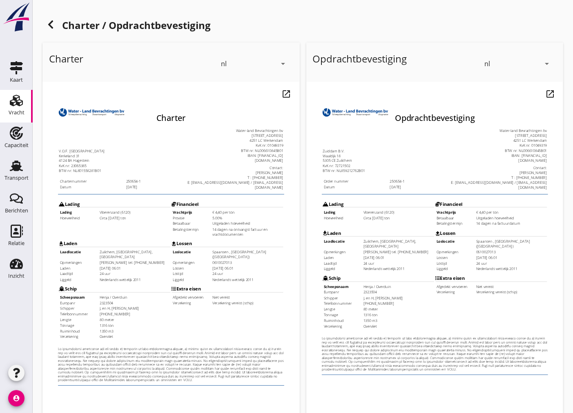
scroll to position [97, 0]
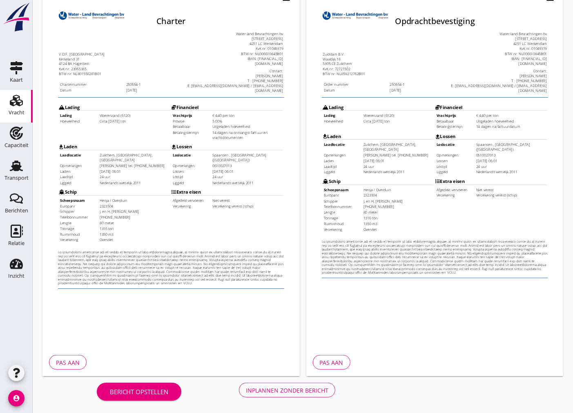
click at [288, 393] on div "Inplannen zonder bericht" at bounding box center [287, 390] width 83 height 9
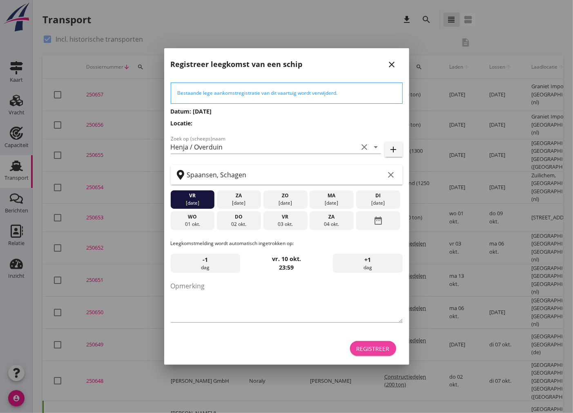
click at [379, 352] on div "Registreer" at bounding box center [373, 348] width 33 height 9
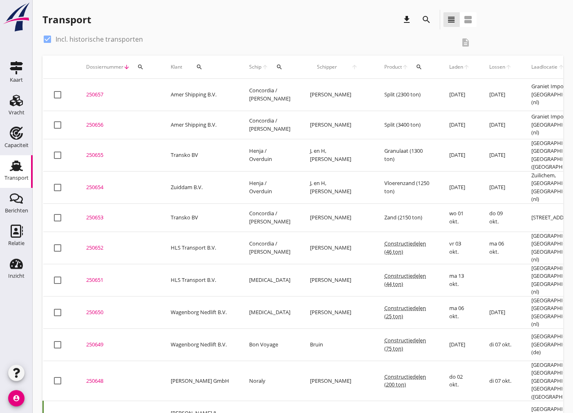
click at [95, 183] on div "250654" at bounding box center [118, 187] width 65 height 8
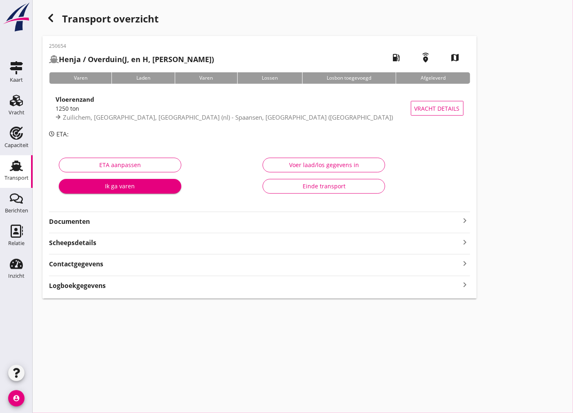
click at [287, 223] on strong "Documenten" at bounding box center [254, 221] width 411 height 9
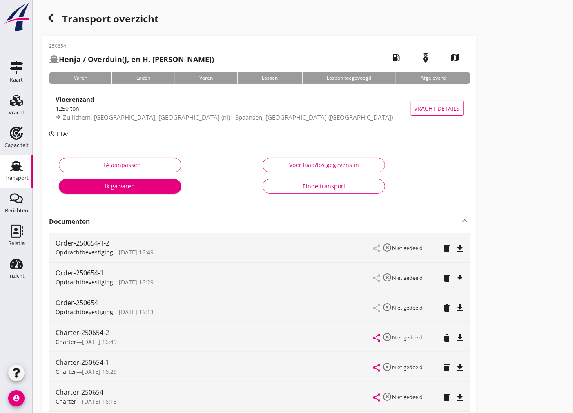
click at [448, 274] on icon "delete" at bounding box center [447, 278] width 10 height 10
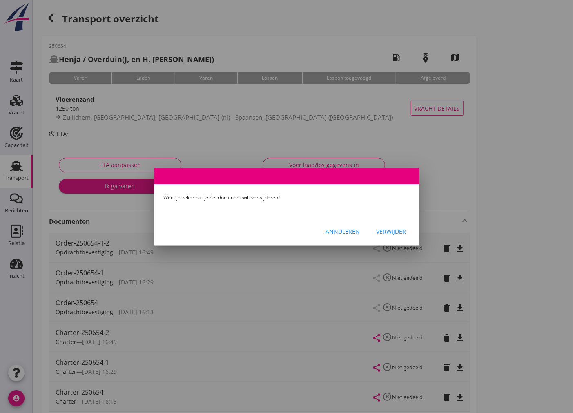
click at [382, 226] on button "Verwijder" at bounding box center [391, 231] width 43 height 15
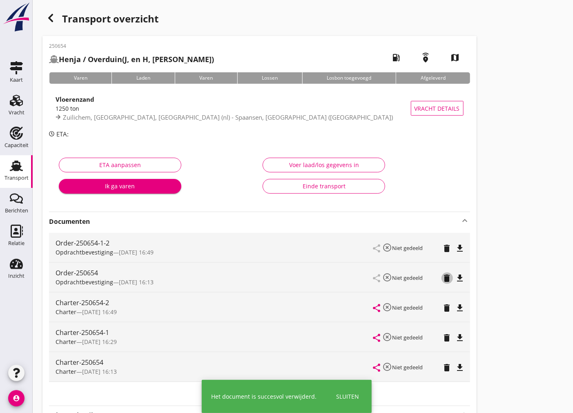
click at [449, 279] on icon "delete" at bounding box center [447, 278] width 10 height 10
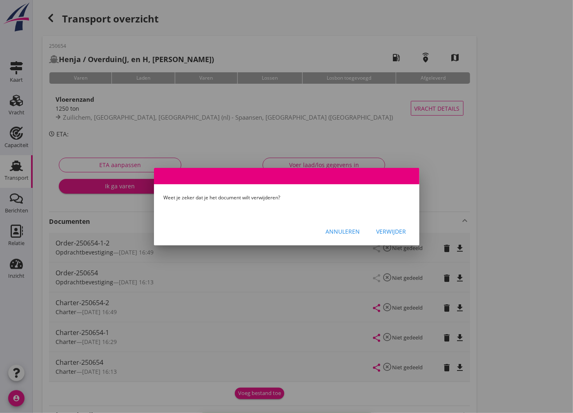
click at [372, 231] on button "Verwijder" at bounding box center [391, 231] width 43 height 15
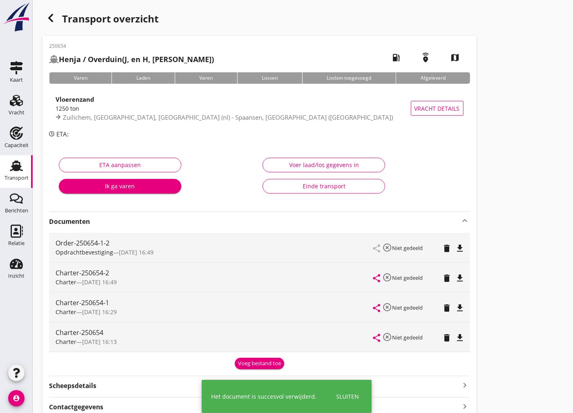
click at [446, 306] on icon "delete" at bounding box center [447, 308] width 10 height 10
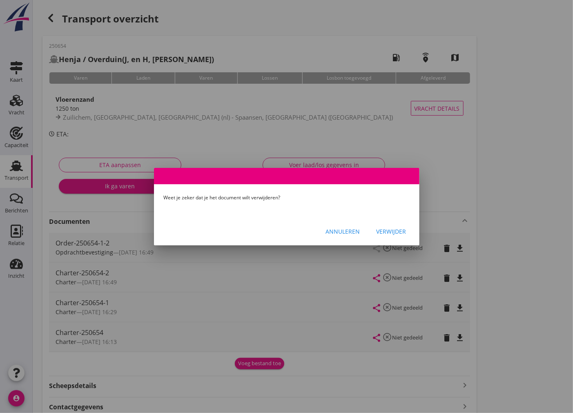
click at [381, 234] on div "Verwijder" at bounding box center [392, 231] width 30 height 9
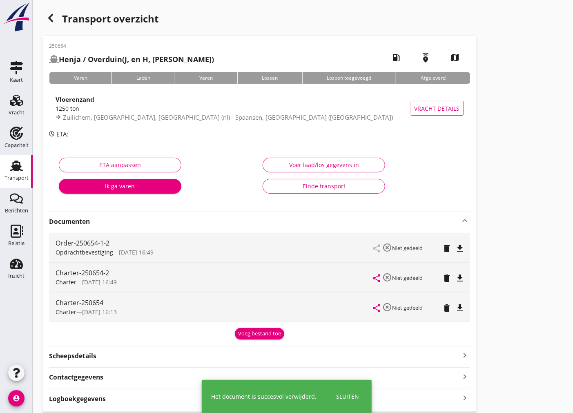
click at [451, 313] on div "share highlight_off Niet gedeeld delete file_download" at bounding box center [419, 306] width 90 height 29
click at [449, 310] on icon "delete" at bounding box center [447, 308] width 10 height 10
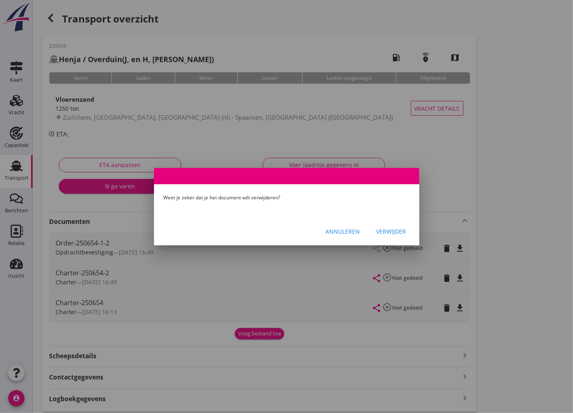
click at [383, 230] on div "Verwijder" at bounding box center [392, 231] width 30 height 9
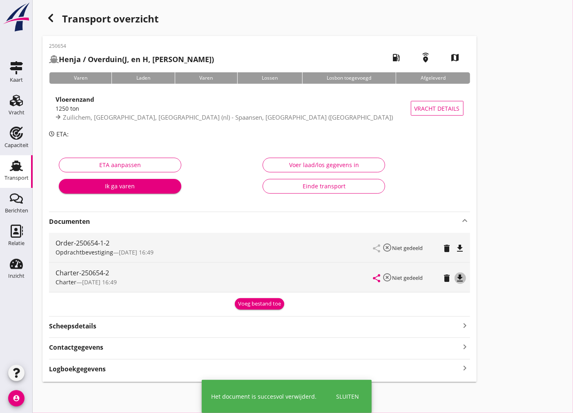
click at [458, 275] on icon "file_download" at bounding box center [460, 278] width 10 height 10
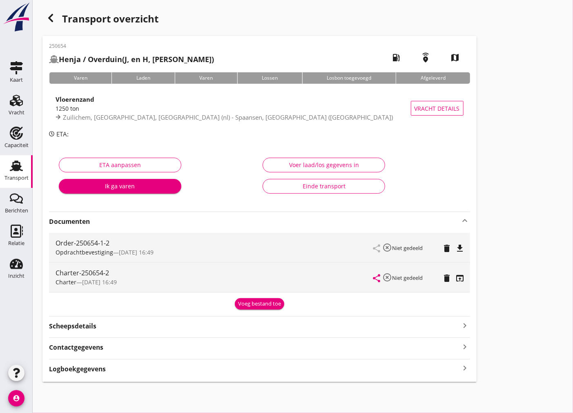
click at [463, 247] on icon "file_download" at bounding box center [460, 248] width 10 height 10
click at [14, 104] on icon "Vracht" at bounding box center [16, 100] width 13 height 13
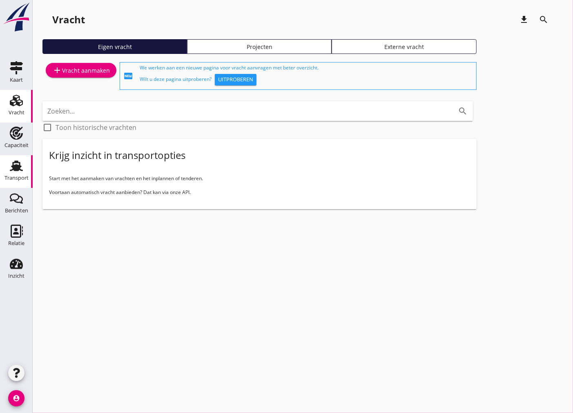
click at [17, 173] on div "Transport" at bounding box center [16, 177] width 24 height 11
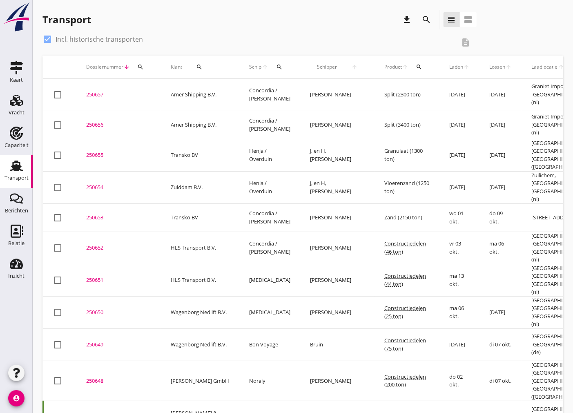
click at [99, 151] on div "250655" at bounding box center [118, 155] width 65 height 8
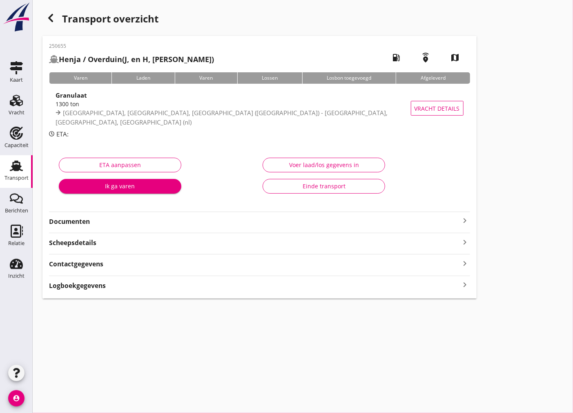
click at [171, 224] on strong "Documenten" at bounding box center [254, 221] width 411 height 9
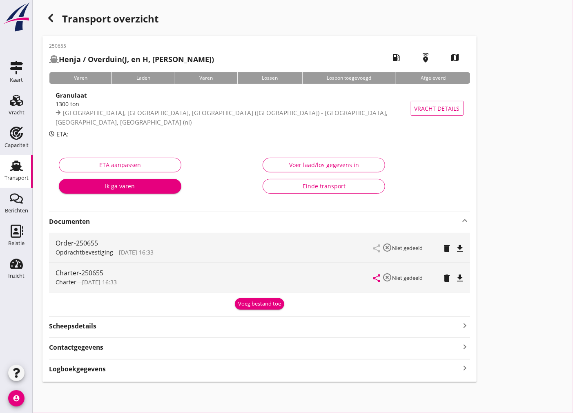
click at [454, 242] on div "share highlight_off Niet gedeeld delete file_download" at bounding box center [419, 247] width 90 height 29
click at [460, 243] on icon "file_download" at bounding box center [460, 248] width 10 height 10
click at [462, 278] on icon "file_download" at bounding box center [460, 278] width 10 height 10
drag, startPoint x: 18, startPoint y: 173, endPoint x: 3, endPoint y: 182, distance: 17.2
click at [18, 173] on div "Transport" at bounding box center [16, 177] width 24 height 11
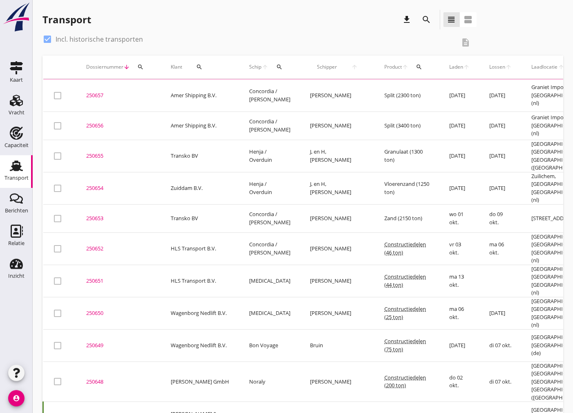
click at [3, 182] on link "Transport Transport" at bounding box center [16, 171] width 33 height 33
click at [97, 122] on div "250656" at bounding box center [118, 126] width 65 height 8
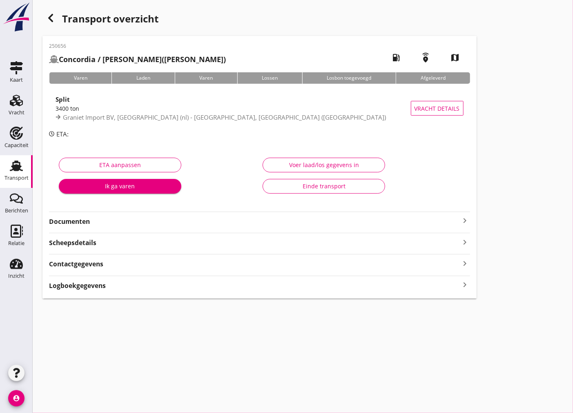
click at [337, 225] on strong "Documenten" at bounding box center [254, 221] width 411 height 9
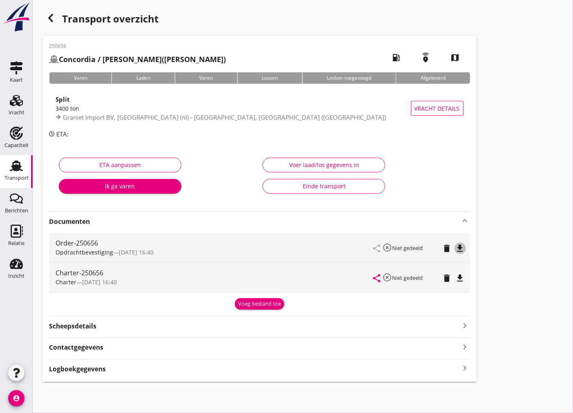
click at [463, 249] on icon "file_download" at bounding box center [460, 248] width 10 height 10
click at [458, 272] on div "file_download" at bounding box center [460, 277] width 7 height 10
click at [460, 278] on icon "file_download" at bounding box center [460, 278] width 10 height 10
click at [17, 170] on use at bounding box center [16, 166] width 13 height 11
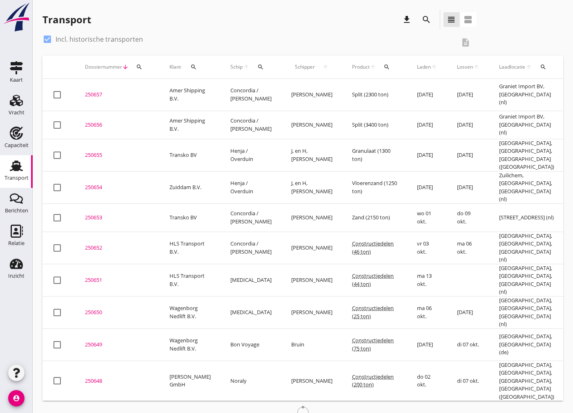
click at [96, 92] on div "250657" at bounding box center [117, 95] width 65 height 8
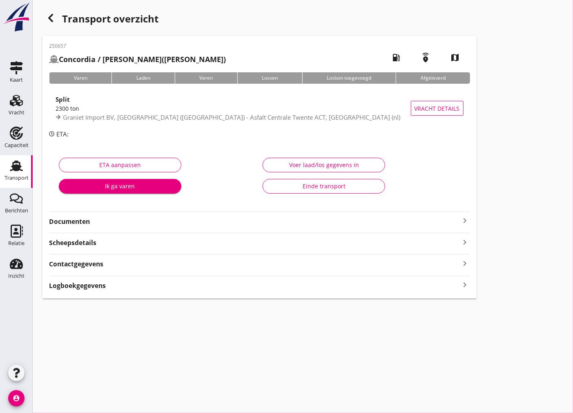
click at [458, 222] on strong "Documenten" at bounding box center [254, 221] width 411 height 9
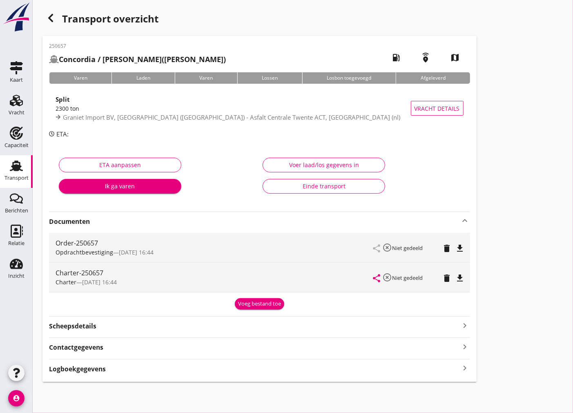
click at [462, 250] on icon "file_download" at bounding box center [460, 248] width 10 height 10
click at [460, 272] on div "share highlight_off Niet gedeeld delete file_download" at bounding box center [419, 277] width 90 height 29
click at [463, 273] on icon "file_download" at bounding box center [460, 278] width 10 height 10
